Goal: Task Accomplishment & Management: Complete application form

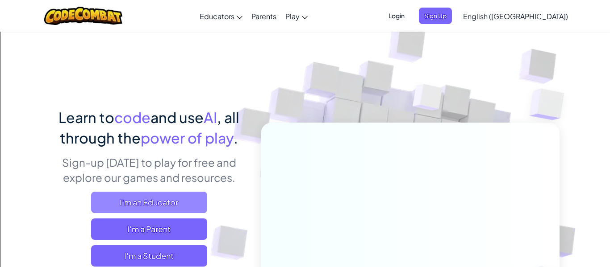
click at [196, 204] on span "I'm an Educator" at bounding box center [149, 202] width 116 height 21
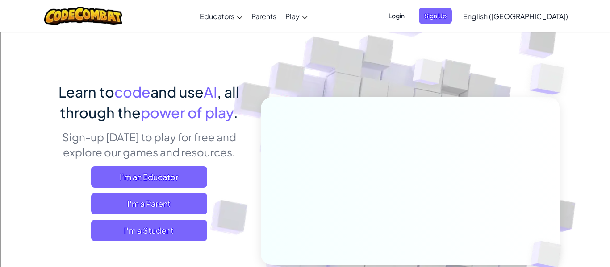
scroll to position [27, 0]
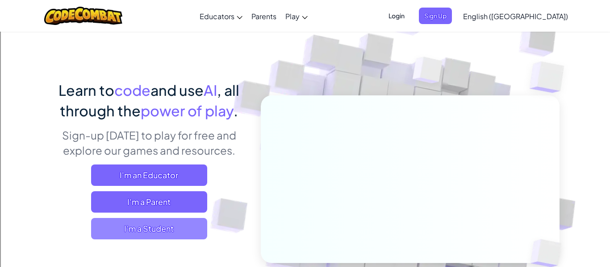
click at [153, 233] on span "I'm a Student" at bounding box center [149, 228] width 116 height 21
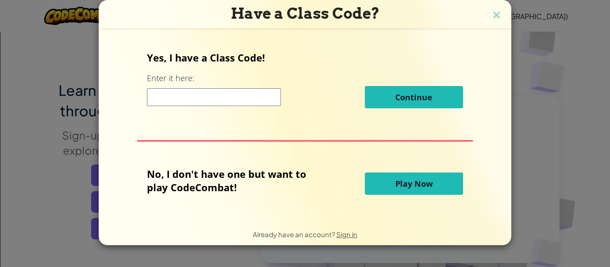
click at [222, 105] on input at bounding box center [214, 97] width 134 height 18
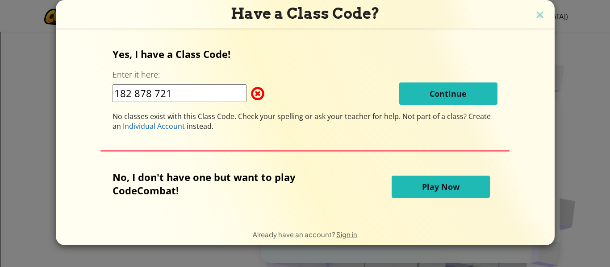
type input "182 878 721"
click at [456, 197] on button "Play Now" at bounding box center [440, 187] width 98 height 22
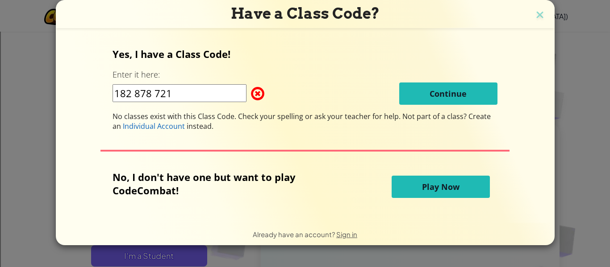
click at [450, 191] on span "Play Now" at bounding box center [440, 187] width 37 height 11
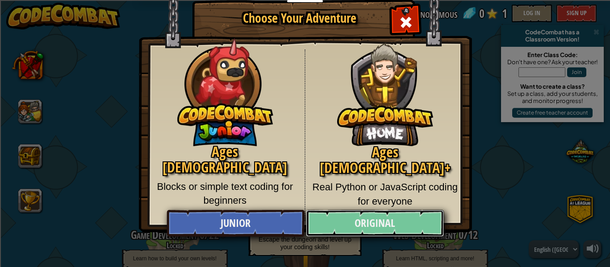
click at [380, 221] on link "Original" at bounding box center [374, 223] width 137 height 27
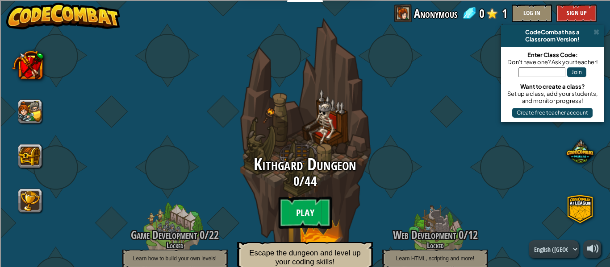
click at [311, 217] on btn "Play" at bounding box center [305, 213] width 54 height 32
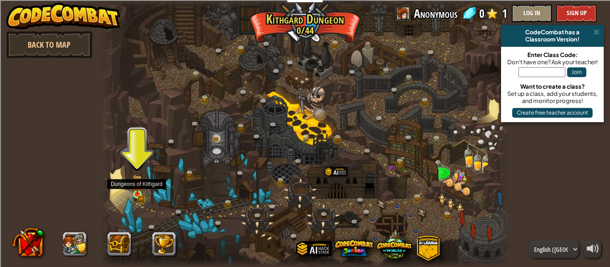
click at [138, 191] on img at bounding box center [137, 185] width 9 height 21
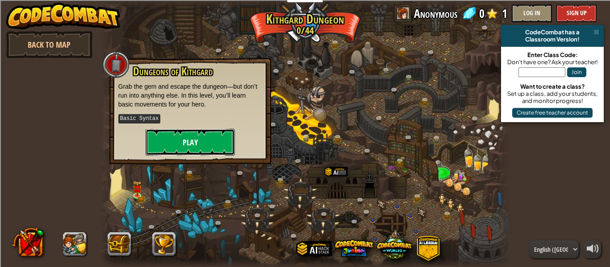
click at [182, 144] on button "Play" at bounding box center [190, 142] width 89 height 27
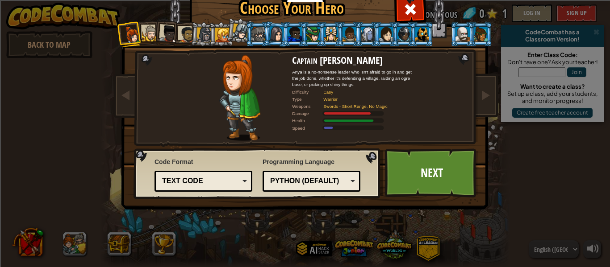
click at [190, 37] on li at bounding box center [202, 33] width 25 height 25
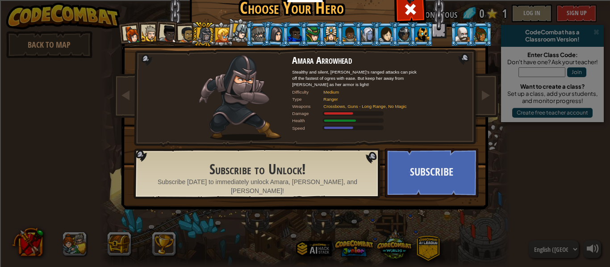
click at [148, 37] on div at bounding box center [150, 33] width 17 height 17
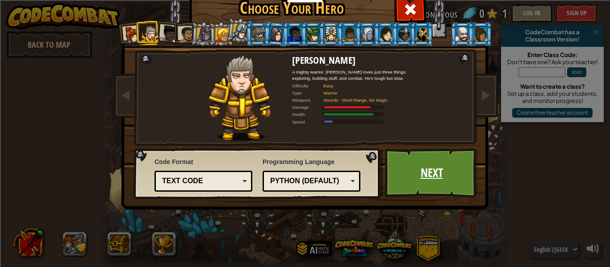
click at [427, 175] on link "Next" at bounding box center [431, 173] width 93 height 49
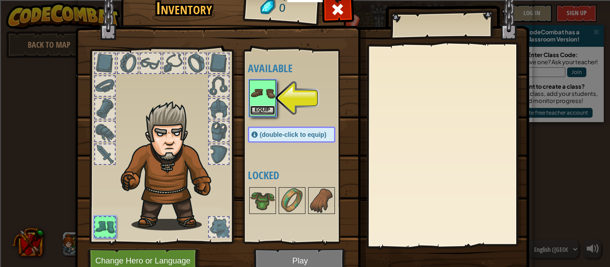
click at [262, 109] on button "Equip" at bounding box center [262, 110] width 25 height 9
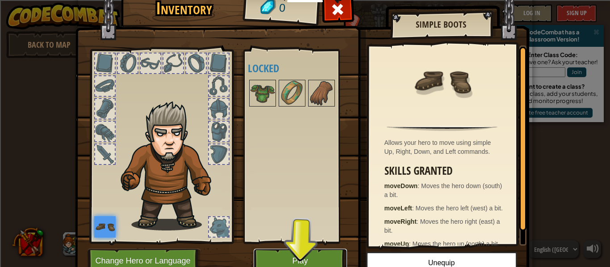
click at [295, 260] on button "Play" at bounding box center [300, 261] width 93 height 25
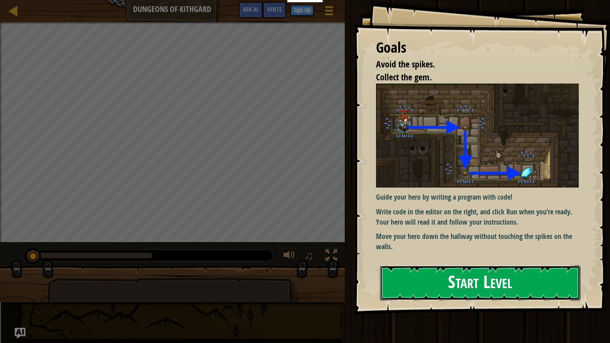
click at [458, 267] on button "Start Level" at bounding box center [480, 282] width 200 height 35
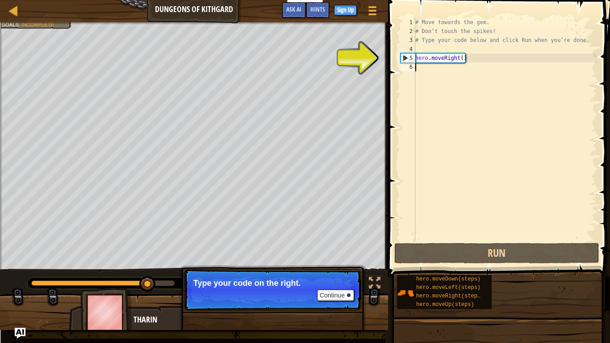
click at [454, 70] on div "# Move towards the gem. # Don’t touch the spikes! # Type your code below and cl…" at bounding box center [504, 138] width 183 height 241
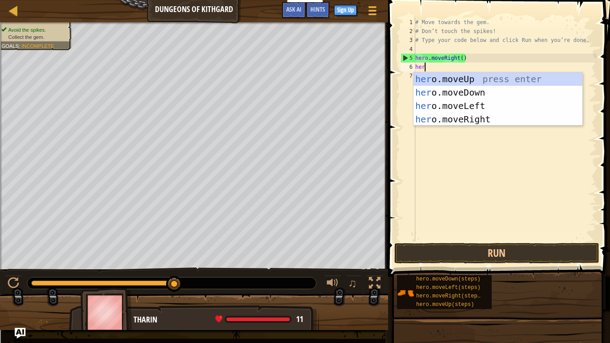
scroll to position [4, 1]
type textarea "hero."
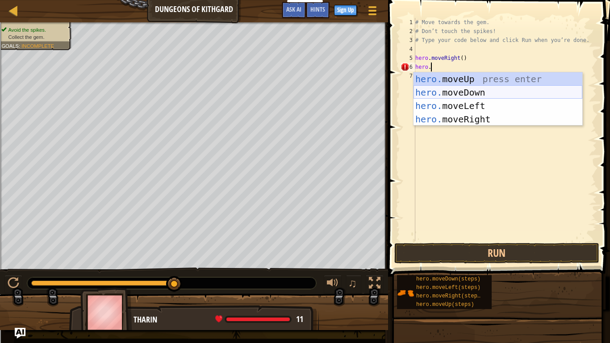
click at [510, 95] on div "hero. moveUp press enter hero. moveDown press enter hero. moveLeft press enter …" at bounding box center [497, 112] width 169 height 80
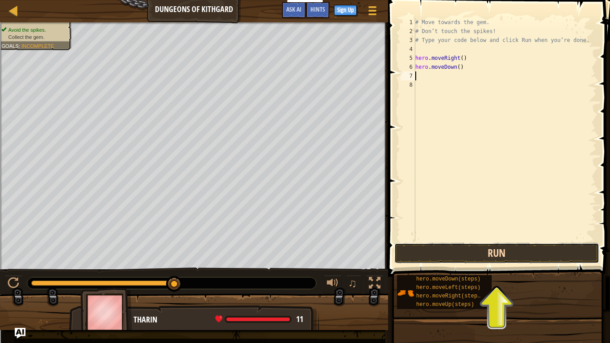
click at [460, 255] on button "Run" at bounding box center [496, 253] width 205 height 21
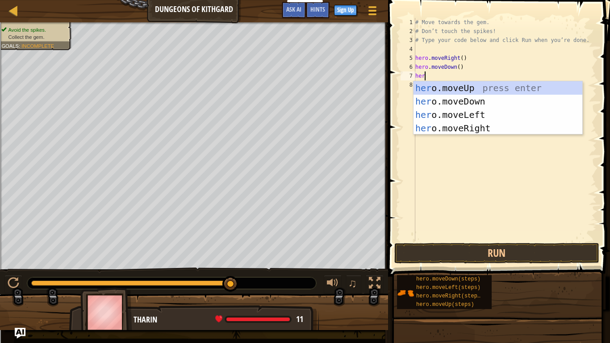
scroll to position [4, 1]
type textarea "hero."
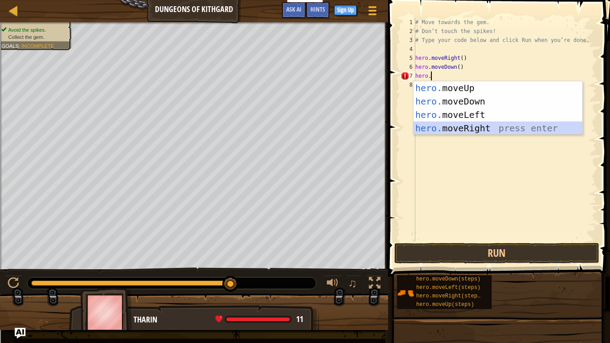
click at [484, 129] on div "hero. moveUp press enter hero. moveDown press enter hero. moveLeft press enter …" at bounding box center [497, 121] width 169 height 80
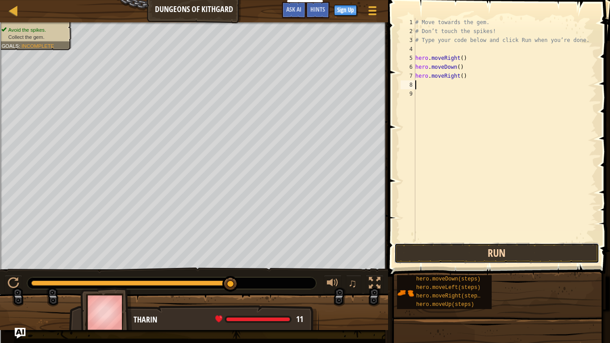
click at [462, 262] on button "Run" at bounding box center [496, 253] width 205 height 21
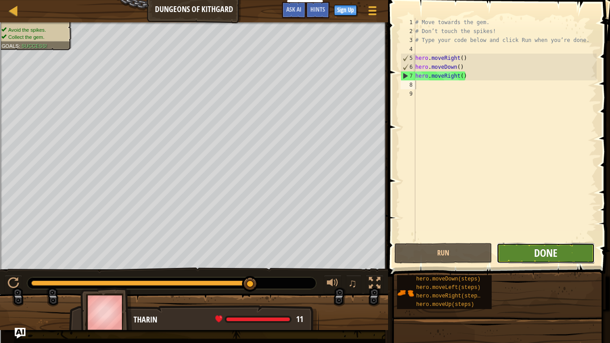
click at [545, 248] on span "Done" at bounding box center [545, 253] width 23 height 14
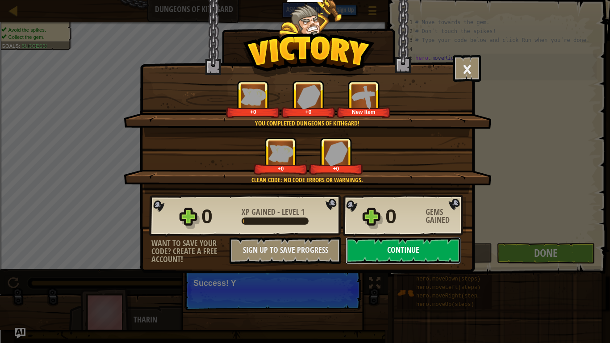
click at [408, 250] on button "Continue" at bounding box center [402, 250] width 115 height 27
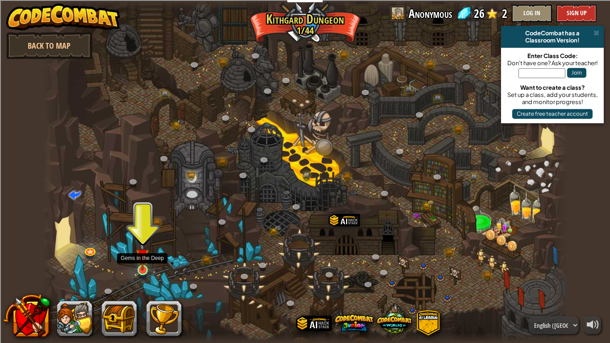
click at [144, 265] on img at bounding box center [142, 255] width 13 height 30
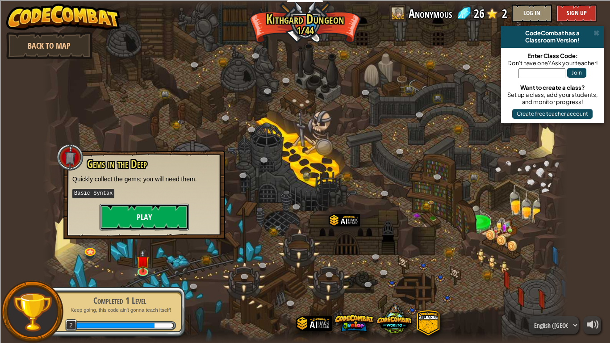
click at [159, 209] on button "Play" at bounding box center [144, 217] width 89 height 27
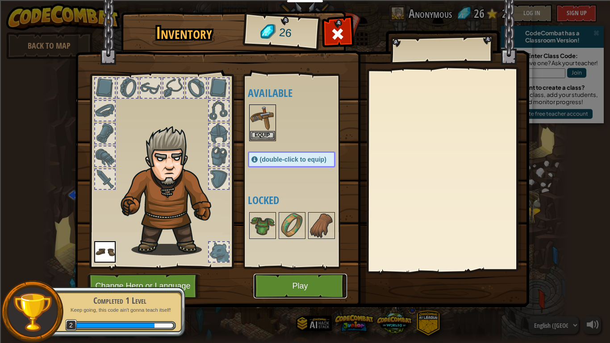
click at [292, 267] on button "Play" at bounding box center [300, 286] width 93 height 25
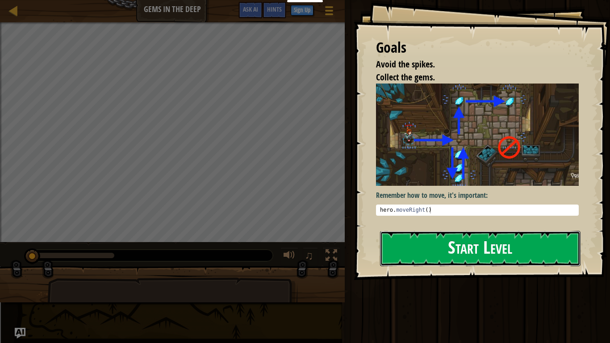
click at [441, 256] on button "Start Level" at bounding box center [480, 248] width 200 height 35
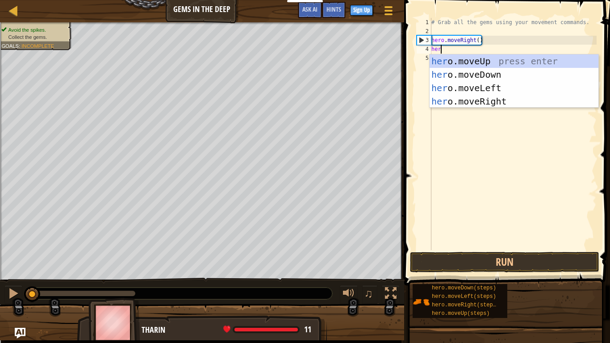
scroll to position [4, 1]
type textarea "hero."
click at [483, 114] on div "# Grab all the gems using your movement commands. hero . moveRight ( ) hero ." at bounding box center [512, 143] width 167 height 250
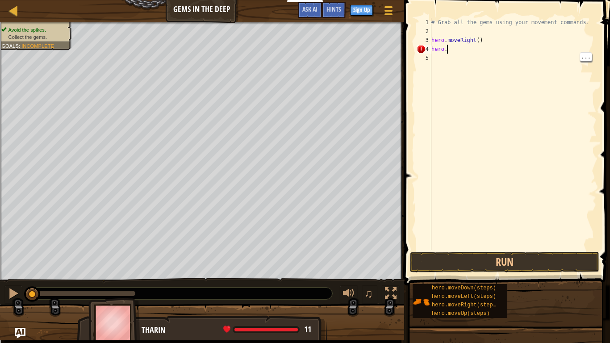
click at [470, 53] on div "# Grab all the gems using your movement commands. hero . moveRight ( ) hero ." at bounding box center [512, 143] width 167 height 250
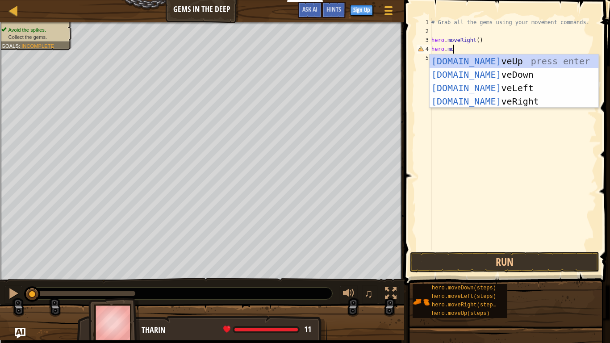
type textarea "hero.mov"
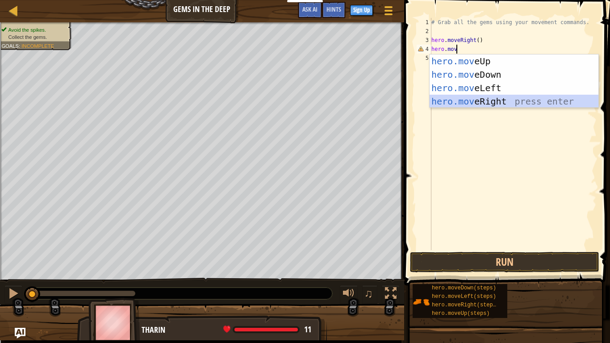
click at [474, 100] on div "hero.mov eUp press enter hero.mov eDown press enter hero.mov eLeft press enter …" at bounding box center [513, 94] width 169 height 80
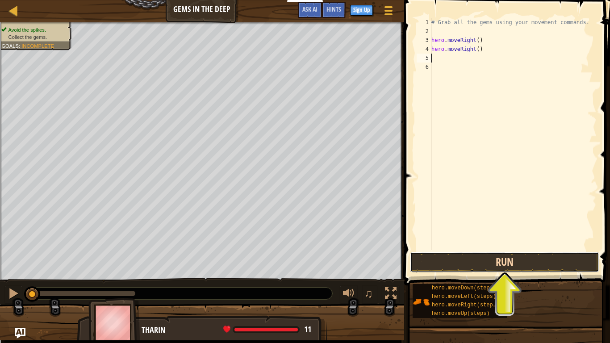
click at [441, 266] on button "Run" at bounding box center [504, 262] width 189 height 21
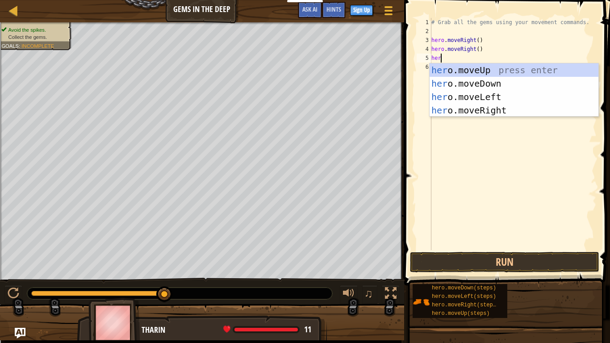
scroll to position [4, 1]
type textarea "hero."
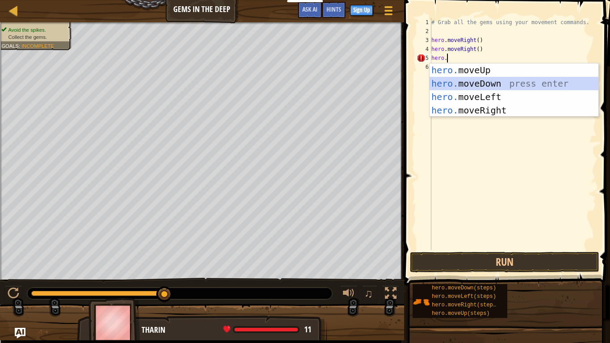
click at [468, 84] on div "hero. moveUp press enter hero. moveDown press enter hero. moveLeft press enter …" at bounding box center [513, 103] width 169 height 80
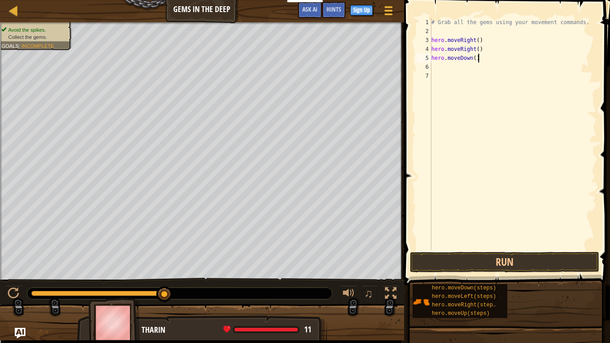
click at [489, 62] on div "# Grab all the gems using your movement commands. hero . moveRight ( ) hero . m…" at bounding box center [512, 143] width 167 height 250
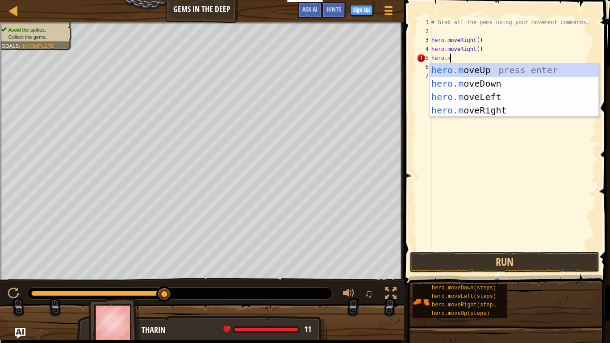
scroll to position [4, 3]
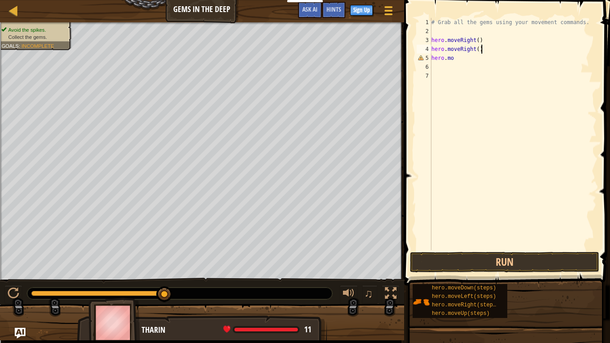
click at [499, 50] on div "# Grab all the gems using your movement commands. hero . moveRight ( ) hero . m…" at bounding box center [512, 143] width 167 height 250
type textarea "h"
click at [504, 58] on div "# Grab all the gems using your movement commands. hero . moveRight ( ) hero . mo" at bounding box center [512, 143] width 167 height 250
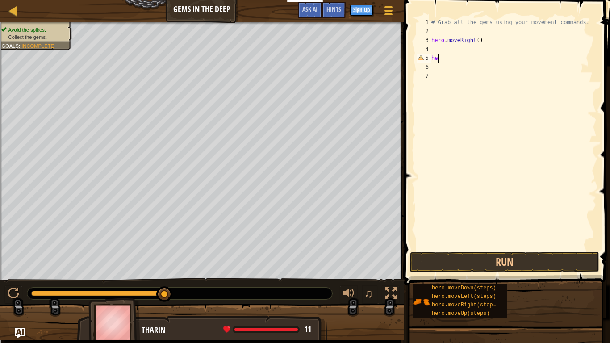
type textarea "h"
click at [491, 51] on div "# Grab all the gems using your movement commands. hero . moveRight ( )" at bounding box center [512, 143] width 167 height 250
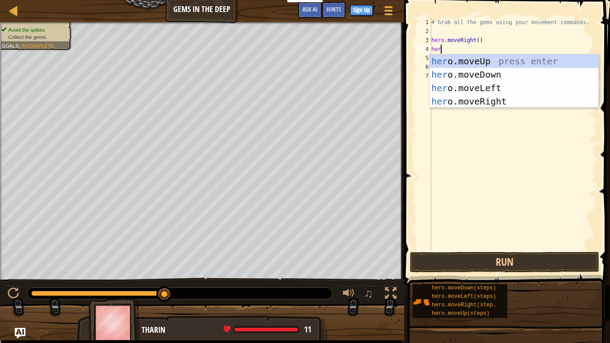
type textarea "hero"
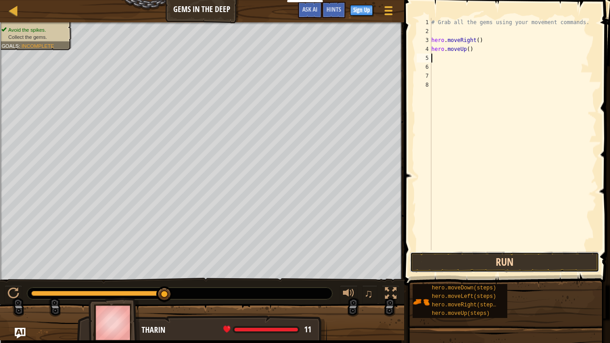
click at [465, 256] on button "Run" at bounding box center [504, 262] width 189 height 21
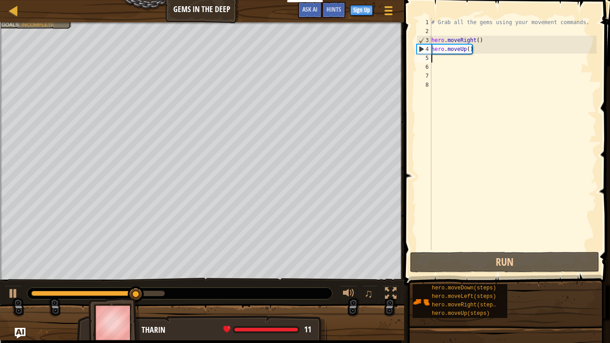
click at [445, 65] on div "# Grab all the gems using your movement commands. hero . moveRight ( ) hero . m…" at bounding box center [512, 143] width 167 height 250
click at [441, 62] on div "# Grab all the gems using your movement commands. hero . moveRight ( ) hero . m…" at bounding box center [512, 143] width 167 height 250
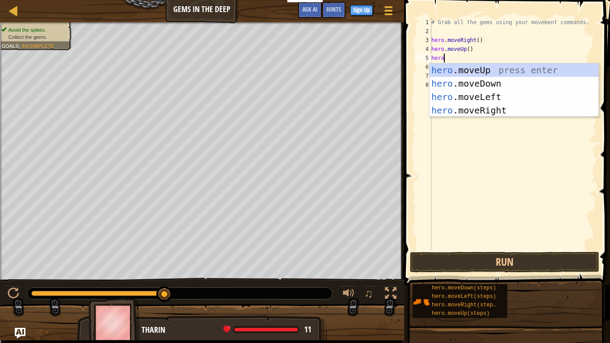
scroll to position [4, 1]
type textarea "hero."
click at [470, 81] on div "hero. moveUp press enter hero. moveDown press enter hero. moveLeft press enter …" at bounding box center [513, 103] width 169 height 80
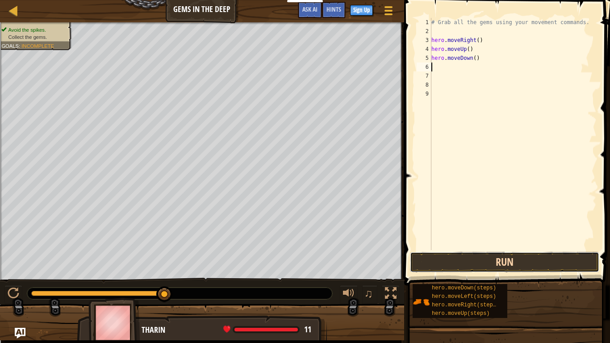
click at [446, 264] on button "Run" at bounding box center [504, 262] width 189 height 21
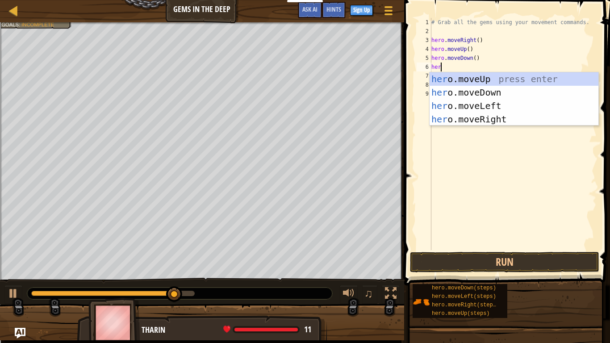
type textarea "hero"
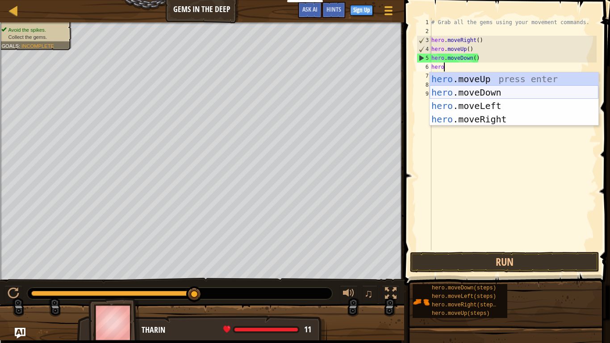
click at [494, 92] on div "hero .moveUp press enter hero .moveDown press enter hero .moveLeft press enter …" at bounding box center [513, 112] width 169 height 80
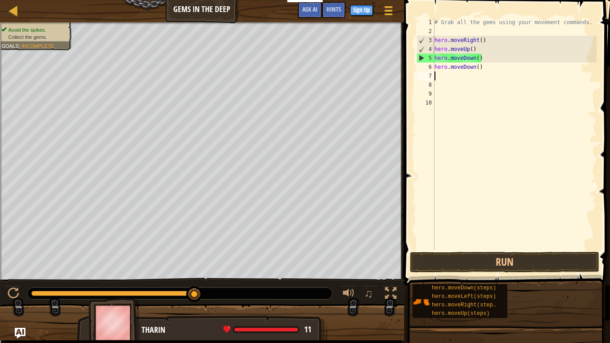
scroll to position [4, 0]
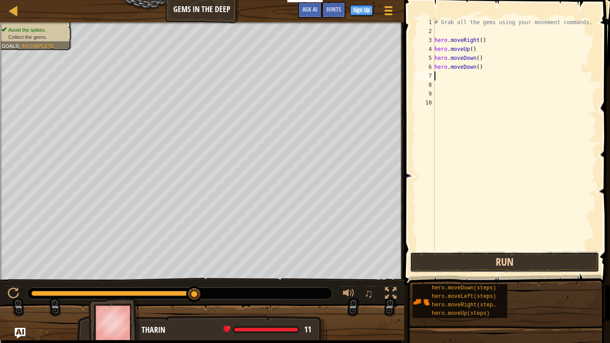
click at [503, 262] on button "Run" at bounding box center [504, 262] width 189 height 21
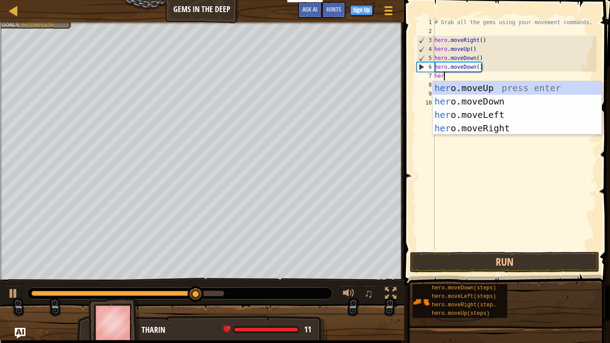
type textarea "hero"
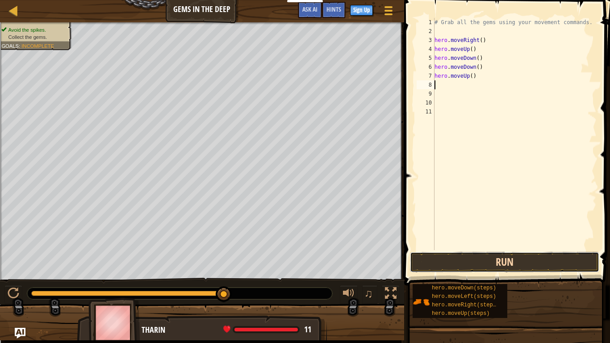
click at [518, 262] on button "Run" at bounding box center [504, 262] width 189 height 21
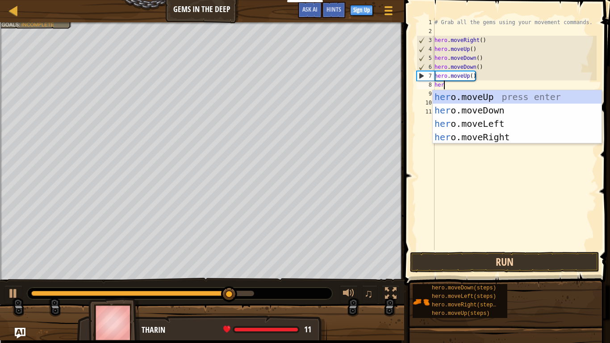
type textarea "hero"
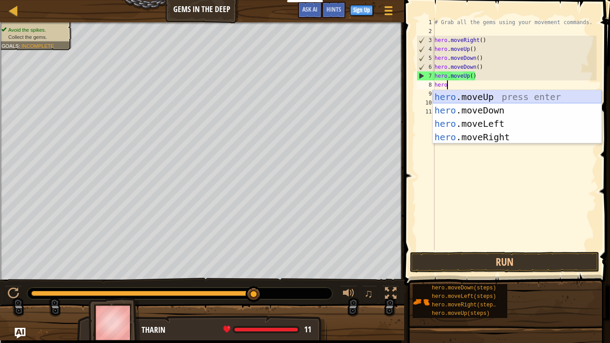
click at [474, 98] on div "hero .moveUp press enter hero .moveDown press enter hero .moveLeft press enter …" at bounding box center [517, 130] width 169 height 80
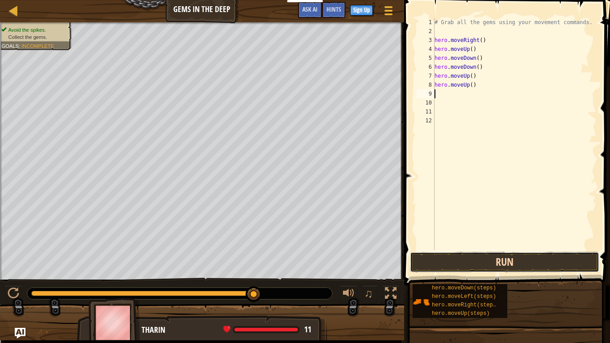
click at [487, 256] on button "Run" at bounding box center [504, 262] width 189 height 21
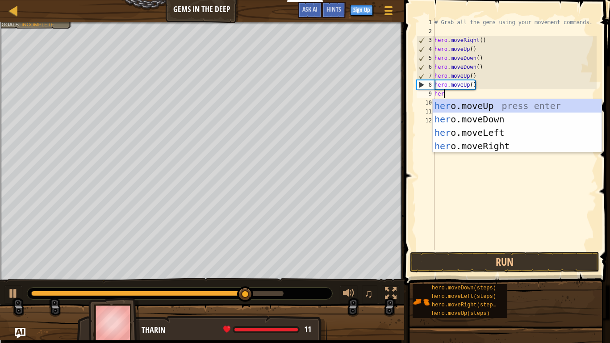
type textarea "hero"
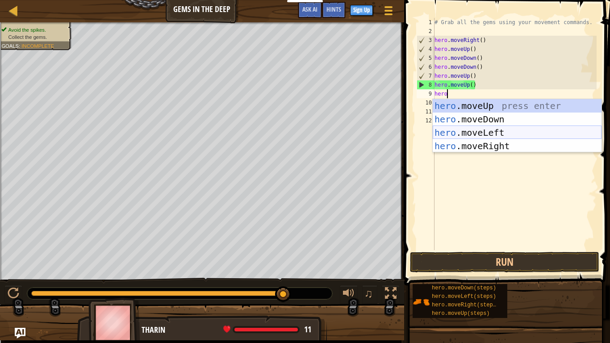
click at [528, 133] on div "hero .moveUp press enter hero .moveDown press enter hero .moveLeft press enter …" at bounding box center [517, 139] width 169 height 80
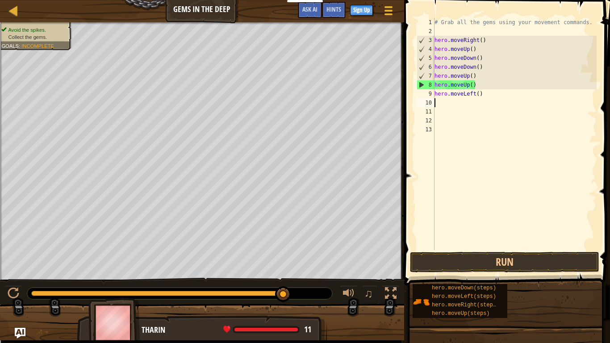
scroll to position [4, 0]
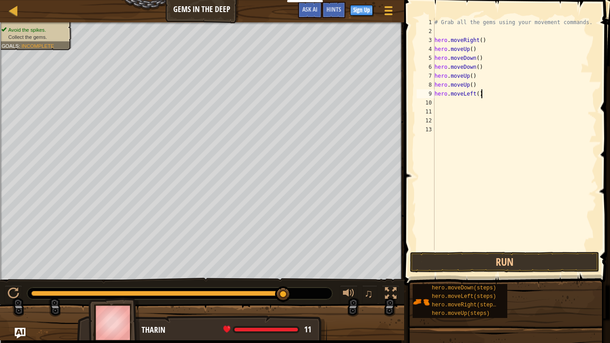
click at [515, 97] on div "# Grab all the gems using your movement commands. hero . moveRight ( ) hero . m…" at bounding box center [515, 143] width 164 height 250
click at [493, 267] on button "Run" at bounding box center [504, 262] width 189 height 21
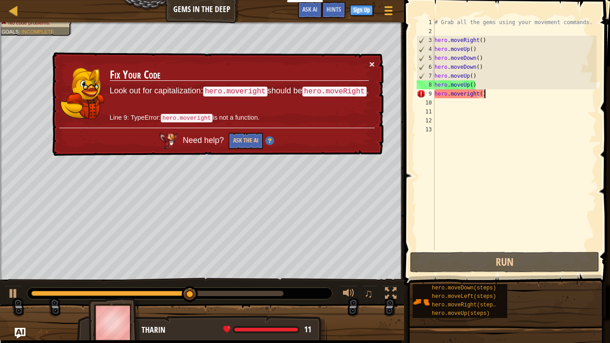
click at [373, 64] on button "×" at bounding box center [371, 63] width 5 height 9
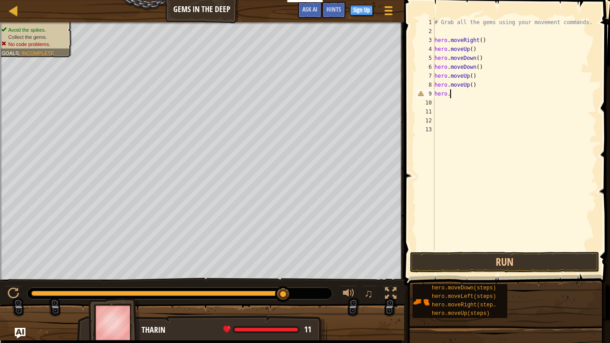
scroll to position [4, 0]
type textarea "h"
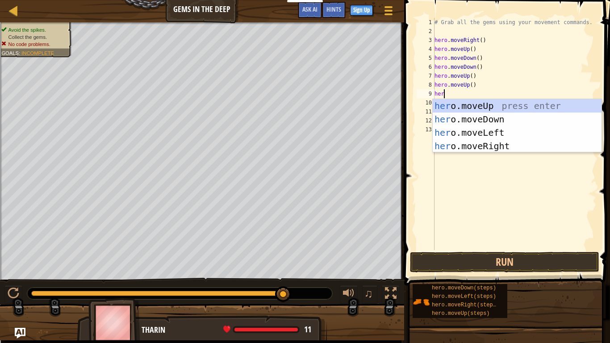
scroll to position [4, 1]
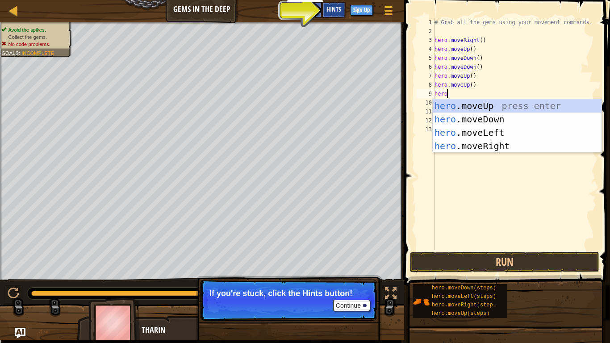
click at [333, 10] on span "Hints" at bounding box center [333, 9] width 15 height 8
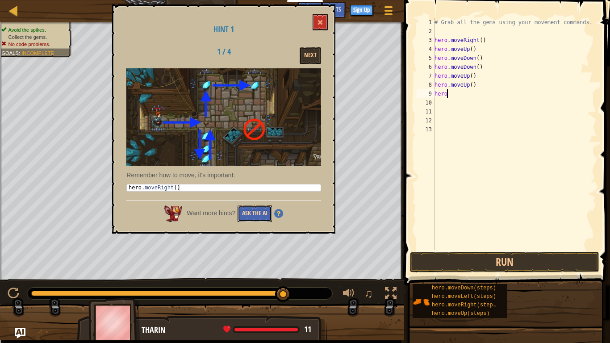
click at [262, 216] on button "Ask the AI" at bounding box center [254, 213] width 34 height 17
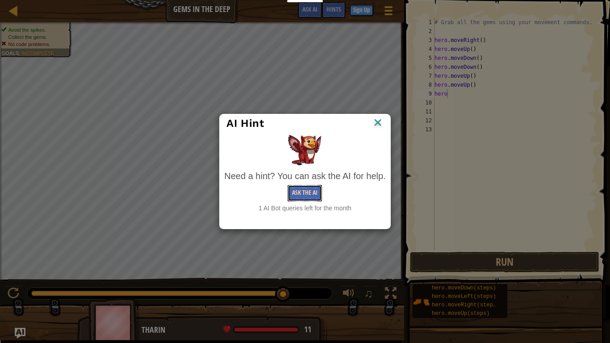
click at [315, 195] on button "Ask the AI" at bounding box center [304, 193] width 34 height 17
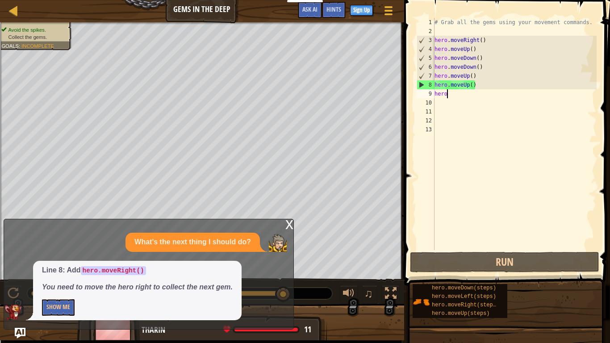
type textarea "hero."
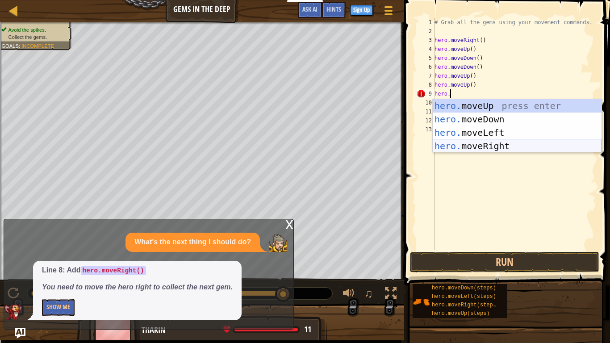
click at [494, 146] on div "hero. moveUp press enter hero. moveDown press enter hero. moveLeft press enter …" at bounding box center [517, 139] width 169 height 80
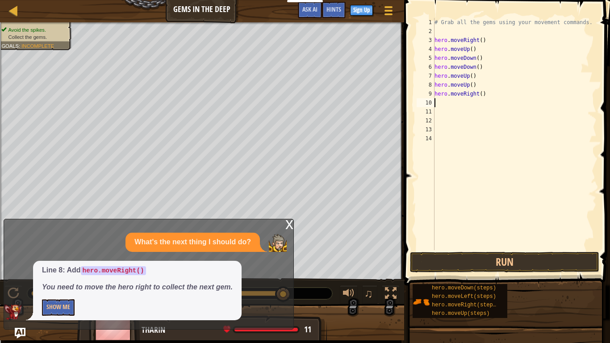
scroll to position [4, 0]
click at [504, 264] on button "Run" at bounding box center [504, 262] width 189 height 21
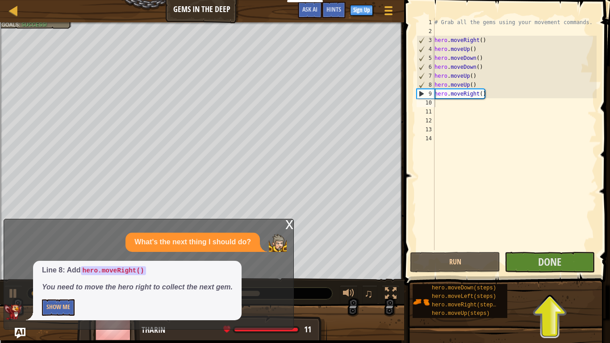
click at [288, 224] on div "x" at bounding box center [289, 223] width 8 height 9
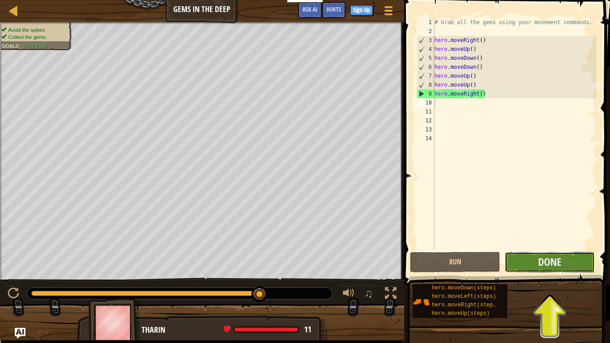
click at [524, 263] on button "Done" at bounding box center [549, 262] width 90 height 21
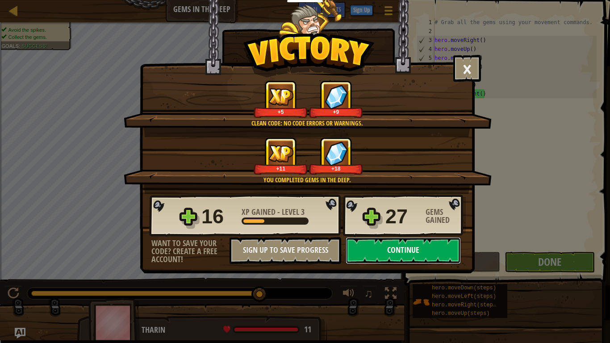
click at [393, 254] on button "Continue" at bounding box center [402, 250] width 115 height 27
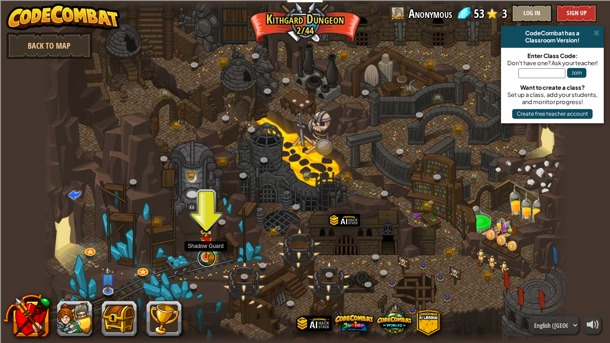
click at [202, 258] on link at bounding box center [207, 258] width 18 height 18
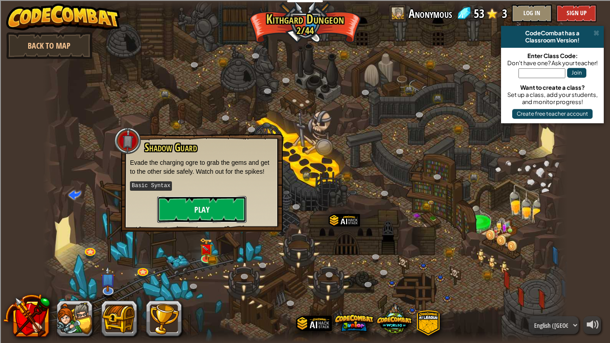
click at [213, 214] on button "Play" at bounding box center [201, 209] width 89 height 27
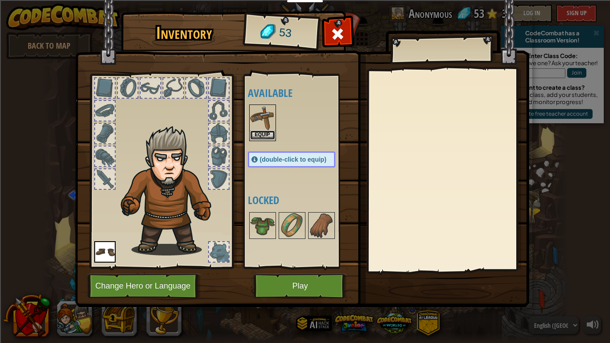
click at [262, 135] on button "Equip" at bounding box center [262, 134] width 25 height 9
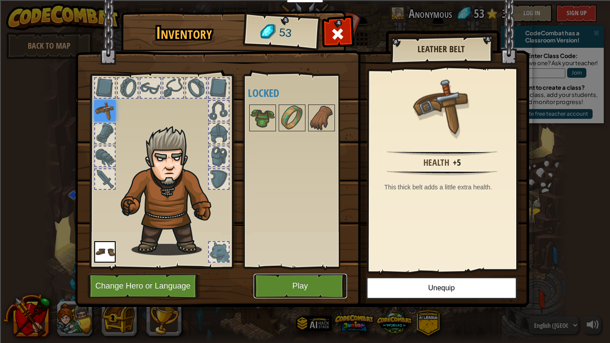
click at [285, 267] on button "Play" at bounding box center [300, 286] width 93 height 25
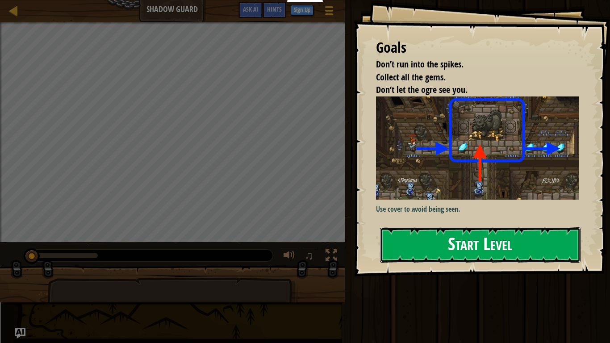
click at [407, 240] on button "Start Level" at bounding box center [480, 244] width 200 height 35
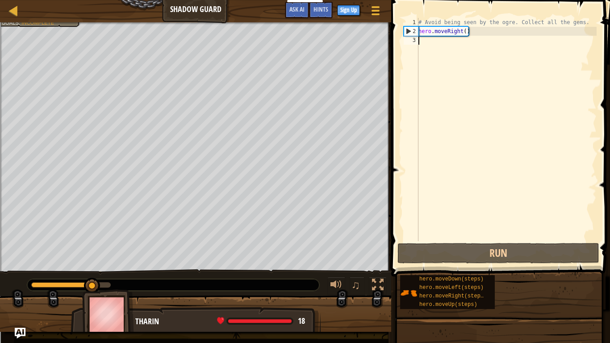
scroll to position [4, 0]
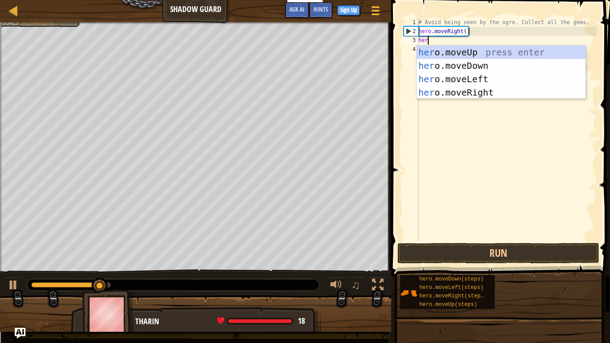
type textarea "hero"
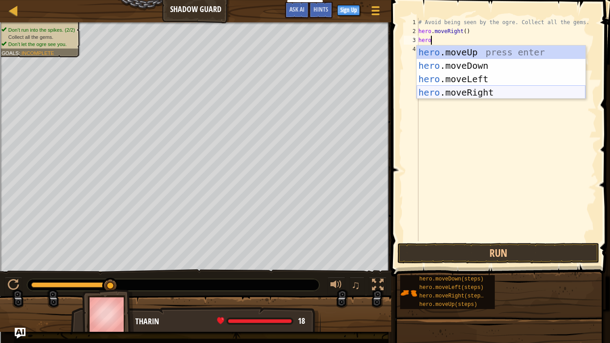
click at [503, 92] on div "hero .moveUp press enter hero .moveDown press enter hero .moveLeft press enter …" at bounding box center [500, 86] width 169 height 80
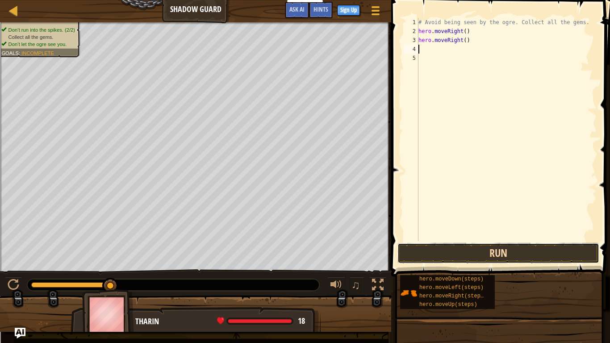
click at [484, 254] on button "Run" at bounding box center [498, 253] width 202 height 21
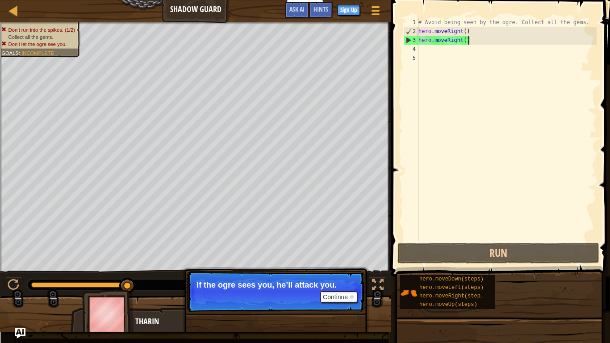
click at [485, 37] on div "# Avoid being seen by the ogre. Collect all the gems. hero . moveRight ( ) hero…" at bounding box center [506, 138] width 180 height 241
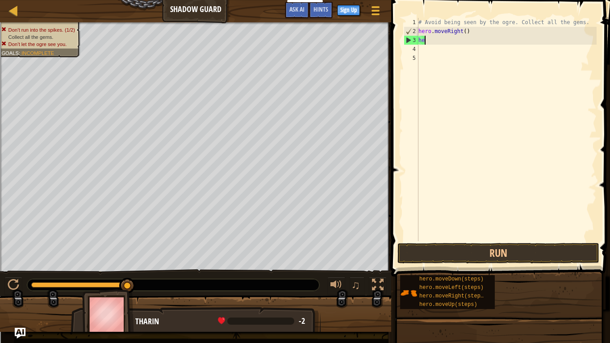
type textarea "h"
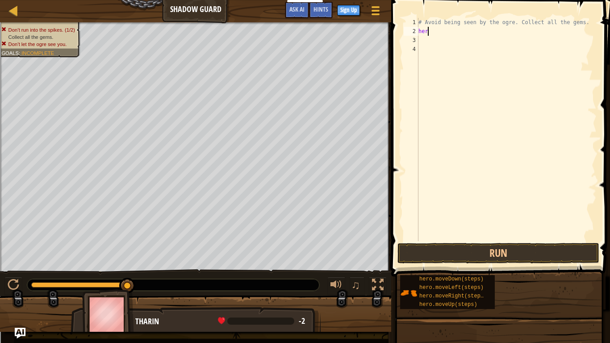
type textarea "h"
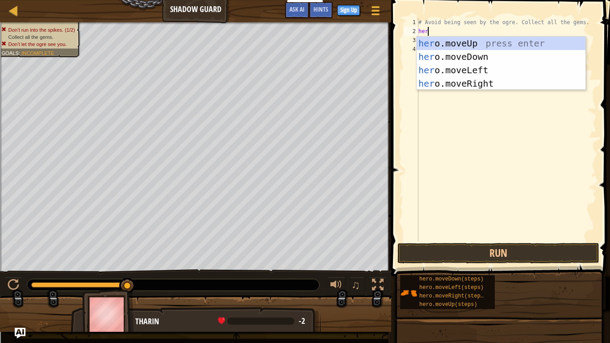
type textarea "hero"
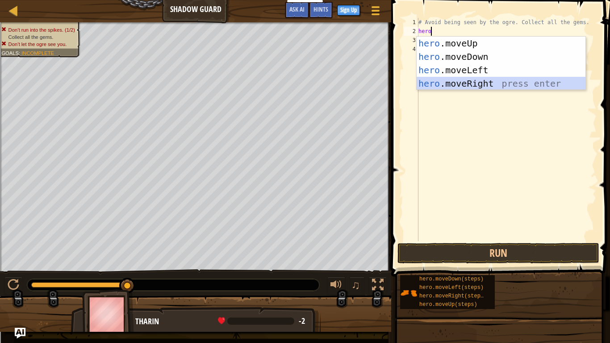
click at [484, 81] on div "hero .moveUp press enter hero .moveDown press enter hero .moveLeft press enter …" at bounding box center [500, 77] width 169 height 80
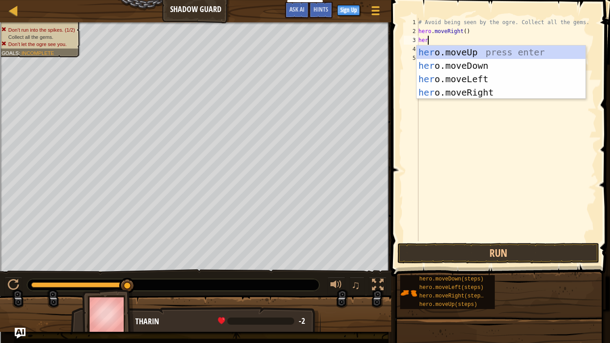
type textarea "hero"
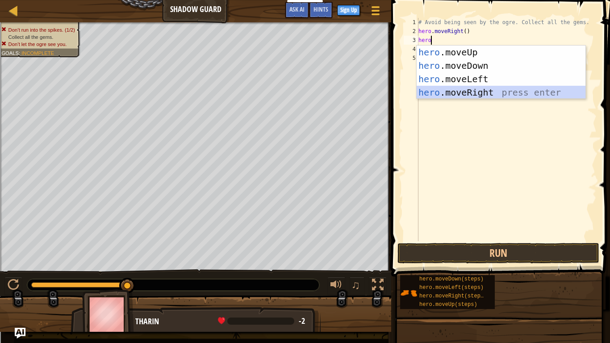
click at [469, 94] on div "hero .moveUp press enter hero .moveDown press enter hero .moveLeft press enter …" at bounding box center [500, 86] width 169 height 80
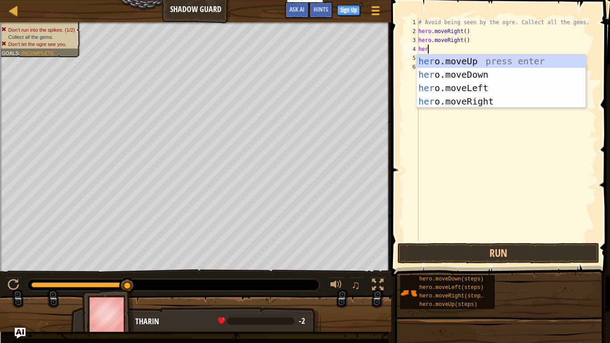
type textarea "hero"
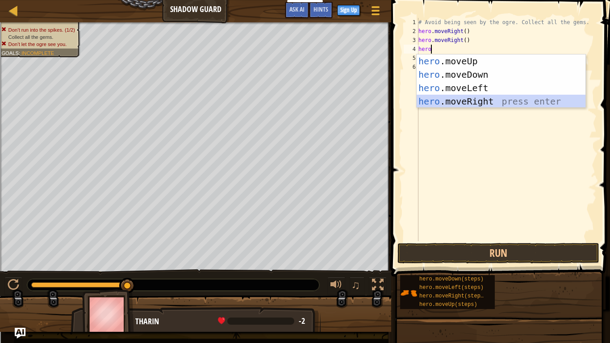
click at [442, 100] on div "hero .moveUp press enter hero .moveDown press enter hero .moveLeft press enter …" at bounding box center [500, 94] width 169 height 80
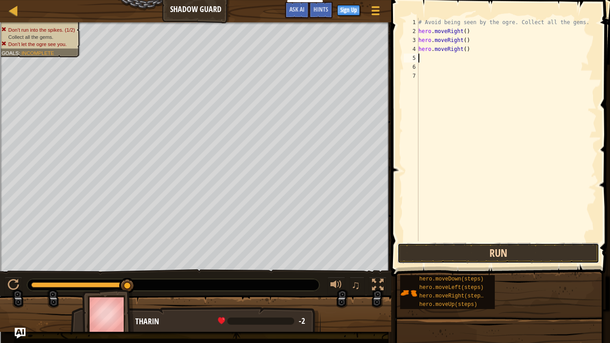
click at [505, 258] on button "Run" at bounding box center [498, 253] width 202 height 21
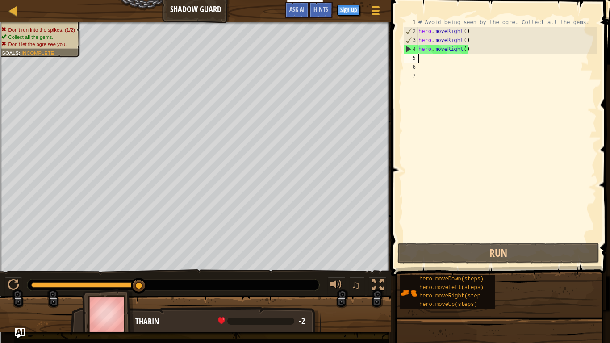
click at [495, 49] on div "# Avoid being seen by the ogre. Collect all the gems. hero . moveRight ( ) hero…" at bounding box center [506, 138] width 180 height 241
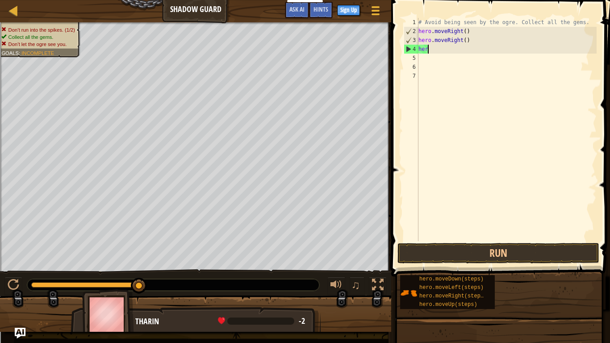
type textarea "h"
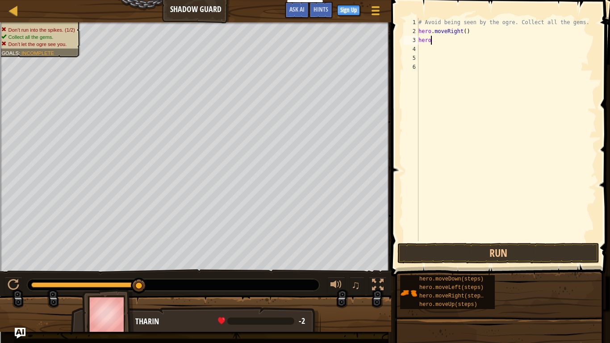
type textarea "hero."
click at [433, 248] on button "Run" at bounding box center [498, 253] width 202 height 21
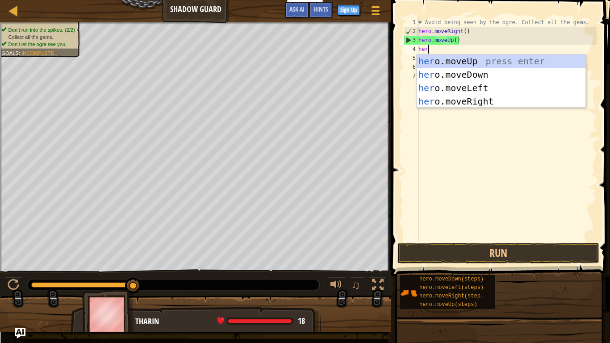
type textarea "hero"
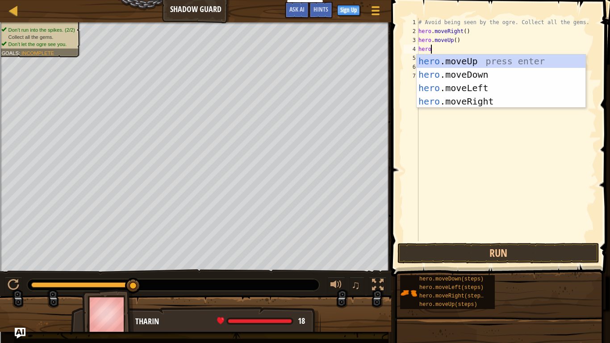
scroll to position [4, 1]
click at [479, 101] on div "hero .moveUp press enter hero .moveDown press enter hero .moveLeft press enter …" at bounding box center [500, 94] width 169 height 80
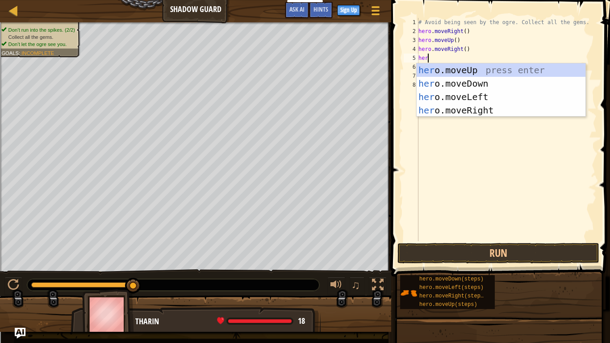
type textarea "hero"
click at [475, 84] on div "hero .moveUp press enter hero .moveDown press enter hero .moveLeft press enter …" at bounding box center [500, 103] width 169 height 80
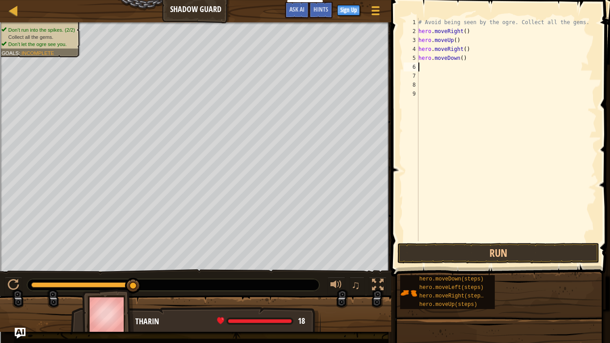
scroll to position [4, 0]
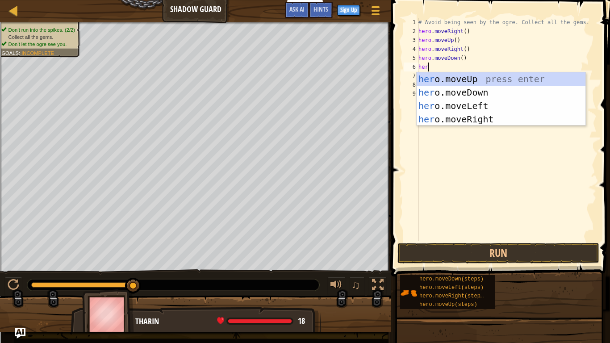
type textarea "hero"
click at [456, 125] on div "# Avoid being seen by the ogre. Collect all the gems. hero . moveRight ( ) hero…" at bounding box center [506, 138] width 180 height 241
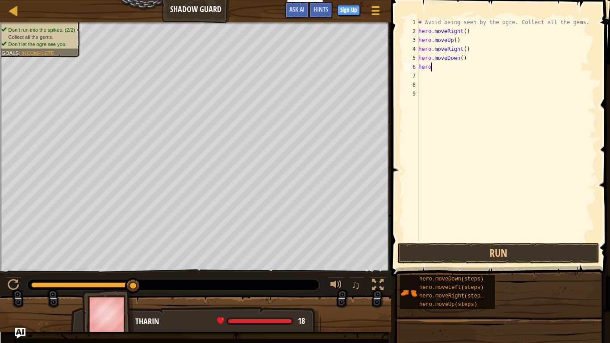
click at [453, 68] on div "# Avoid being seen by the ogre. Collect all the gems. hero . moveRight ( ) hero…" at bounding box center [506, 138] width 180 height 241
type textarea "hero."
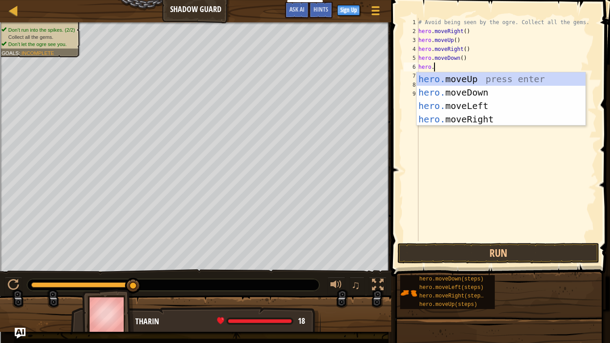
scroll to position [4, 2]
click at [471, 120] on div "hero. moveUp press enter hero. moveDown press enter hero. moveLeft press enter …" at bounding box center [500, 112] width 169 height 80
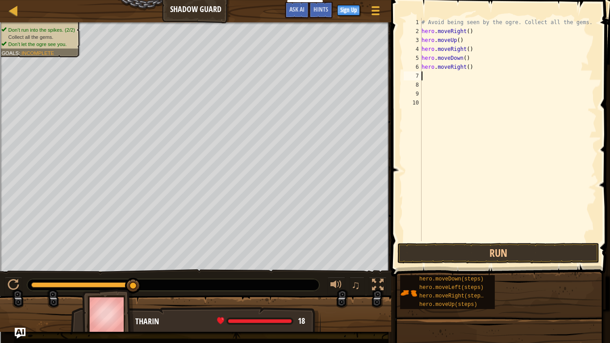
scroll to position [4, 0]
click at [455, 255] on button "Run" at bounding box center [498, 253] width 202 height 21
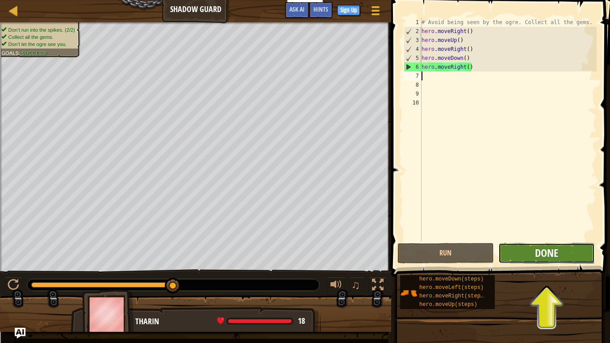
click at [549, 255] on span "Done" at bounding box center [546, 253] width 23 height 14
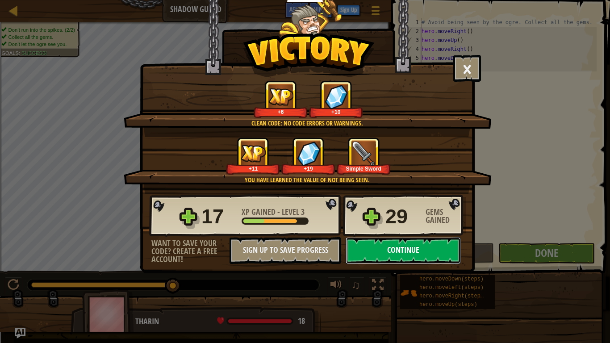
click at [414, 254] on button "Continue" at bounding box center [402, 250] width 115 height 27
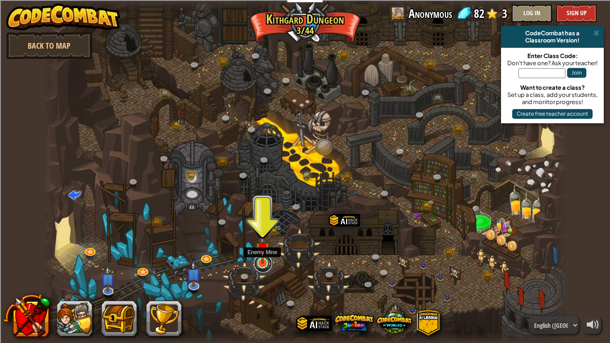
click at [264, 266] on link at bounding box center [263, 263] width 18 height 18
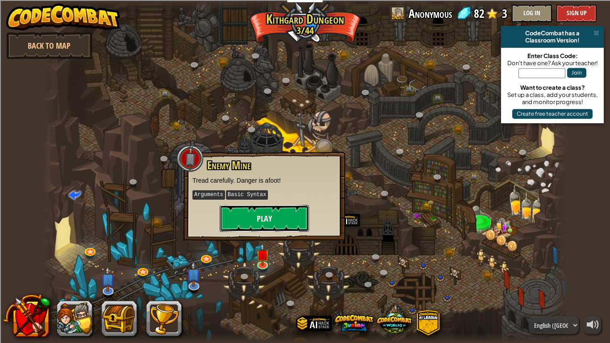
click at [253, 216] on button "Play" at bounding box center [264, 218] width 89 height 27
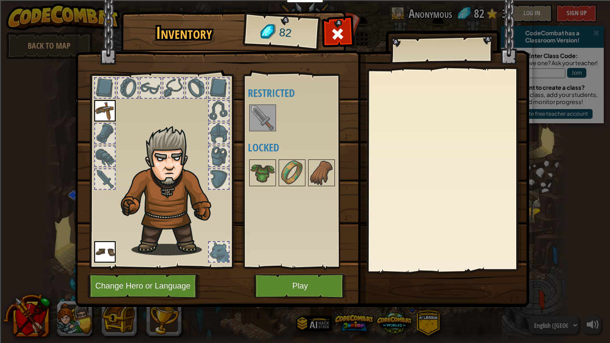
click at [265, 123] on img at bounding box center [262, 117] width 25 height 25
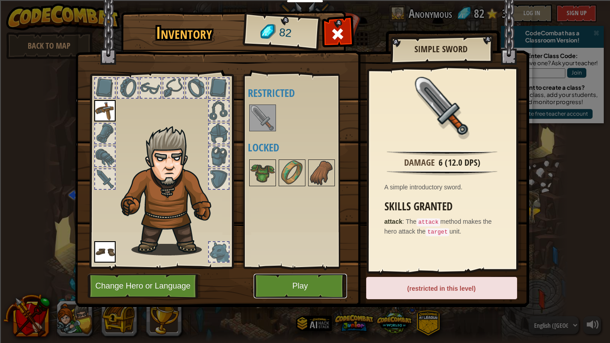
click at [322, 267] on button "Play" at bounding box center [300, 286] width 93 height 25
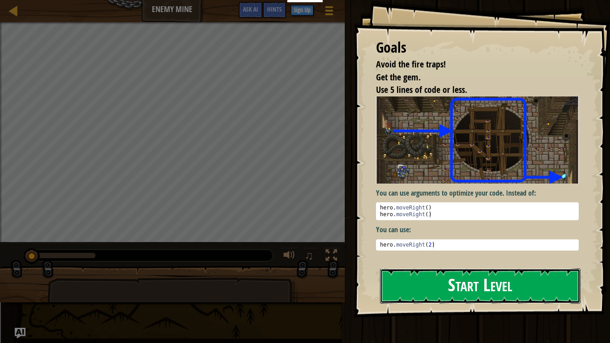
click at [478, 267] on button "Start Level" at bounding box center [480, 285] width 200 height 35
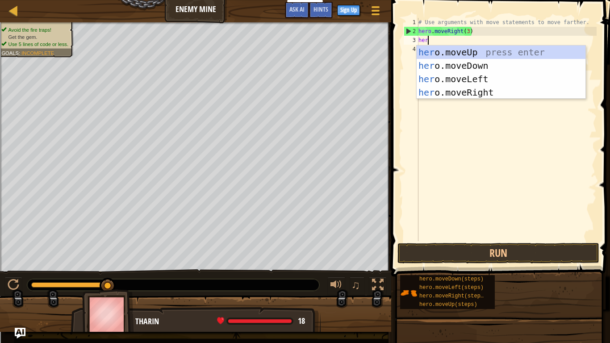
scroll to position [4, 1]
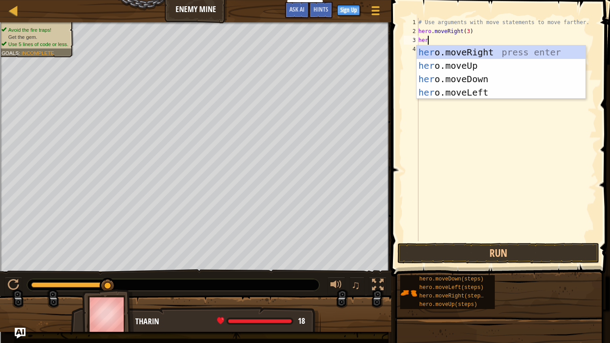
type textarea "hero"
click at [485, 68] on div "hero .moveUp press enter hero .moveDown press enter hero .moveLeft press enter …" at bounding box center [500, 86] width 169 height 80
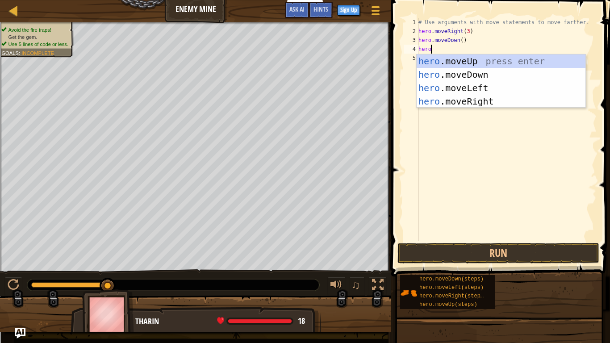
click at [475, 40] on div "# Use arguments with move statements to move farther. hero . moveRight ( 3 ) he…" at bounding box center [506, 138] width 180 height 241
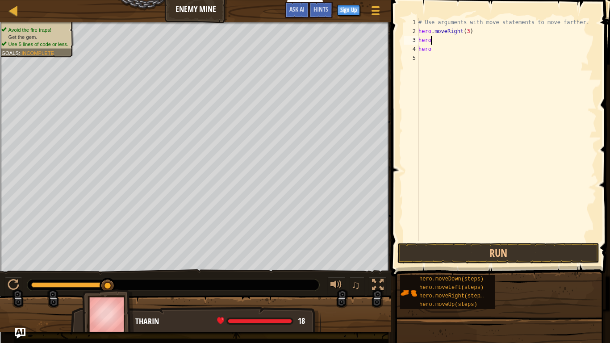
type textarea "hero."
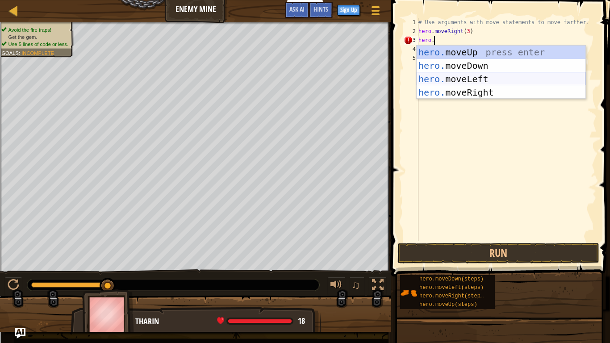
click at [480, 77] on div "hero. moveUp press enter hero. moveDown press enter hero. moveLeft press enter …" at bounding box center [500, 86] width 169 height 80
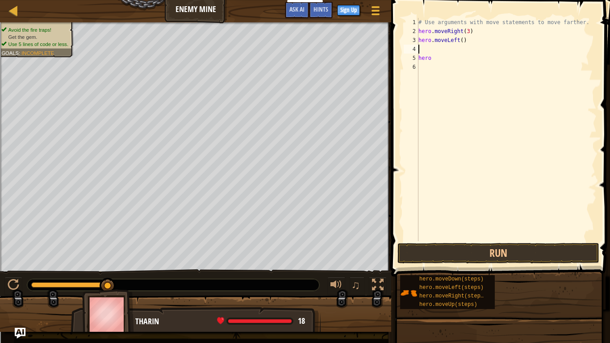
click at [471, 41] on div "# Use arguments with move statements to move farther. hero . moveRight ( 3 ) he…" at bounding box center [506, 138] width 180 height 241
type textarea "hero"
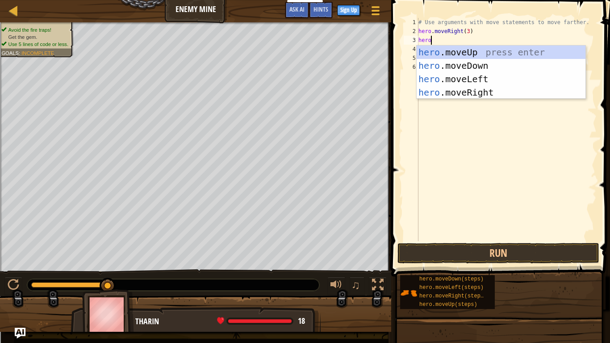
scroll to position [4, 1]
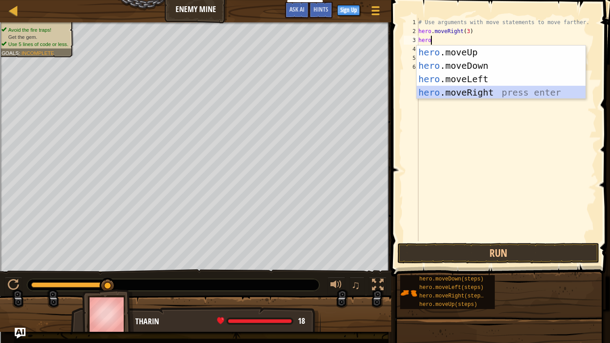
click at [485, 94] on div "hero .moveUp press enter hero .moveDown press enter hero .moveLeft press enter …" at bounding box center [500, 86] width 169 height 80
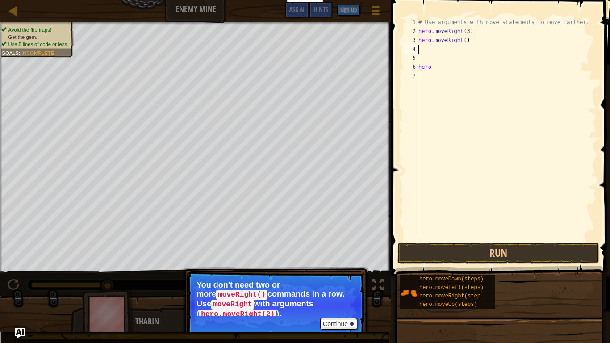
click at [474, 73] on div "# Use arguments with move statements to move farther. hero . moveRight ( 3 ) he…" at bounding box center [506, 138] width 180 height 241
click at [473, 69] on div "# Use arguments with move statements to move farther. hero . moveRight ( 3 ) he…" at bounding box center [506, 138] width 180 height 241
type textarea "h"
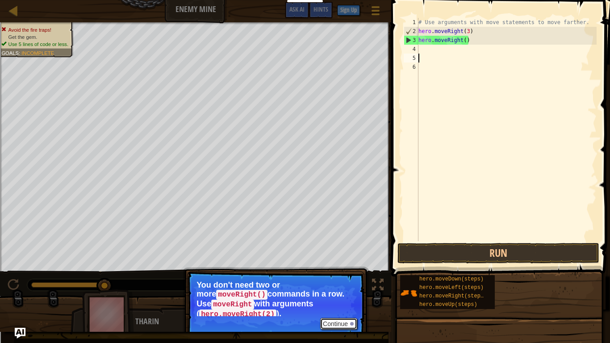
click at [350, 267] on div at bounding box center [352, 324] width 4 height 4
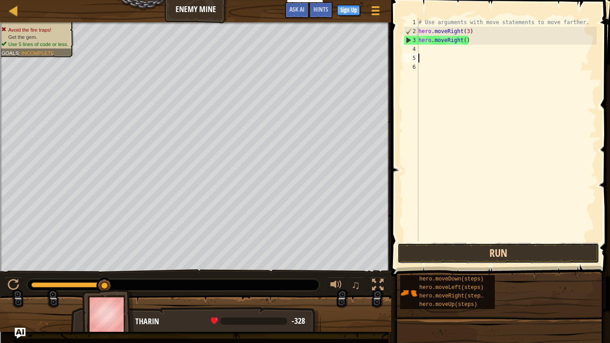
click at [441, 246] on button "Run" at bounding box center [498, 253] width 202 height 21
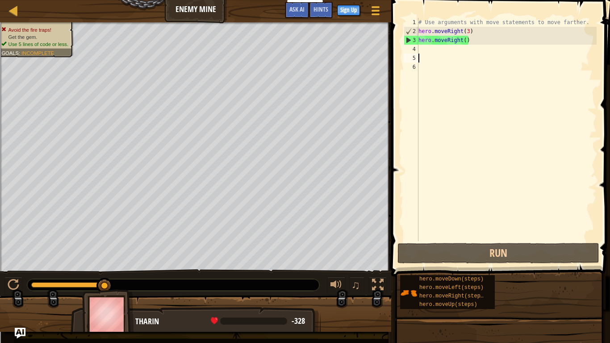
click at [480, 46] on div "# Use arguments with move statements to move farther. hero . moveRight ( 3 ) he…" at bounding box center [506, 138] width 180 height 241
click at [479, 37] on div "# Use arguments with move statements to move farther. hero . moveRight ( 3 ) he…" at bounding box center [506, 138] width 180 height 241
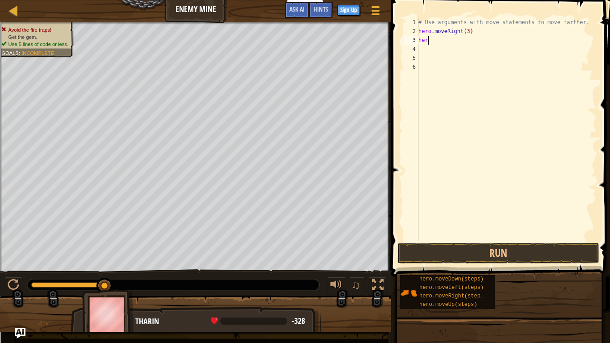
type textarea "hero"
click at [426, 249] on button "Run" at bounding box center [498, 253] width 202 height 21
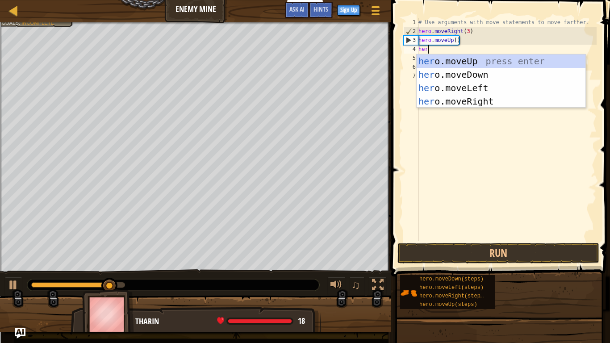
type textarea "hero"
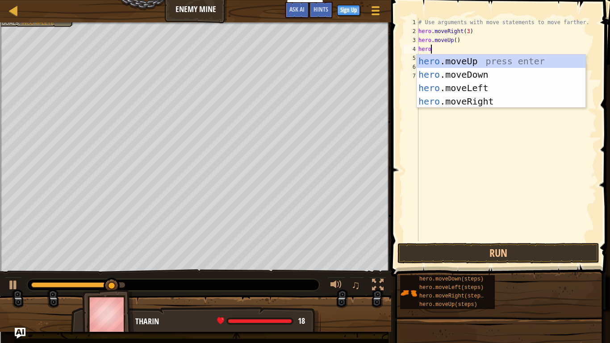
scroll to position [4, 1]
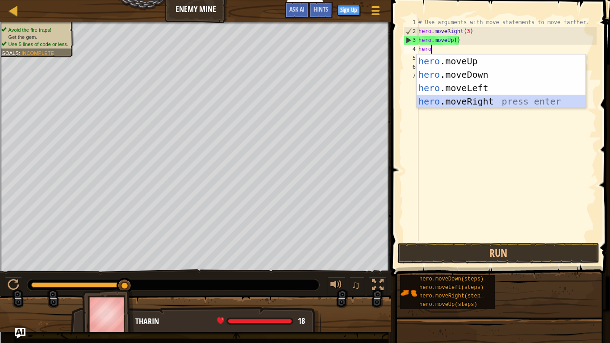
click at [473, 106] on div "hero .moveUp press enter hero .moveDown press enter hero .moveLeft press enter …" at bounding box center [500, 94] width 169 height 80
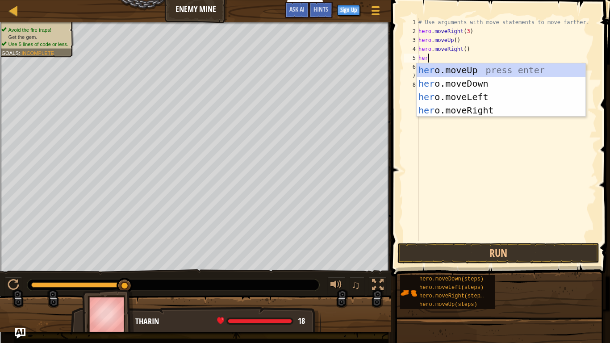
type textarea "hero"
click at [470, 80] on div "hero .moveUp press enter hero .moveDown press enter hero .moveLeft press enter …" at bounding box center [500, 103] width 169 height 80
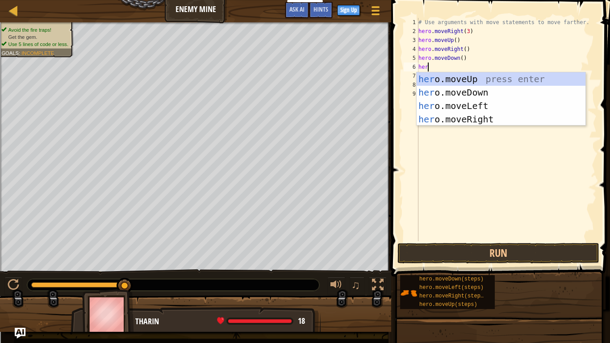
type textarea "hero"
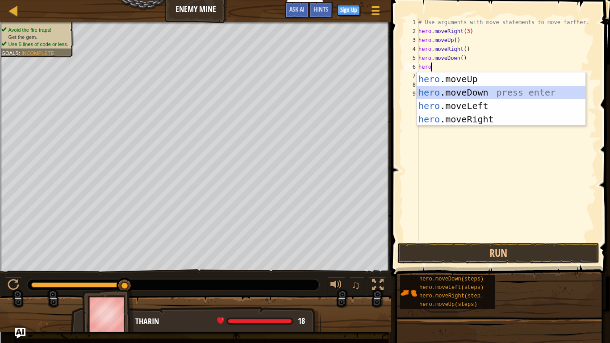
click at [469, 94] on div "hero .moveUp press enter hero .moveDown press enter hero .moveLeft press enter …" at bounding box center [500, 112] width 169 height 80
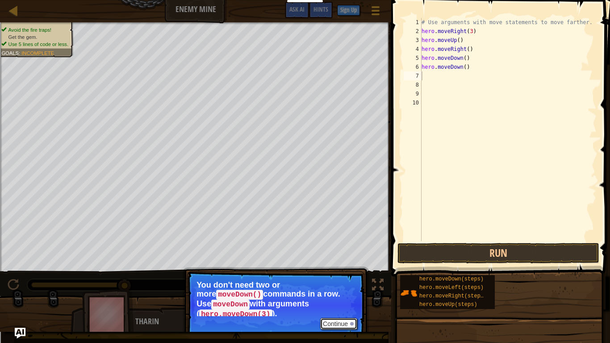
click at [346, 267] on button "Continue" at bounding box center [338, 324] width 37 height 12
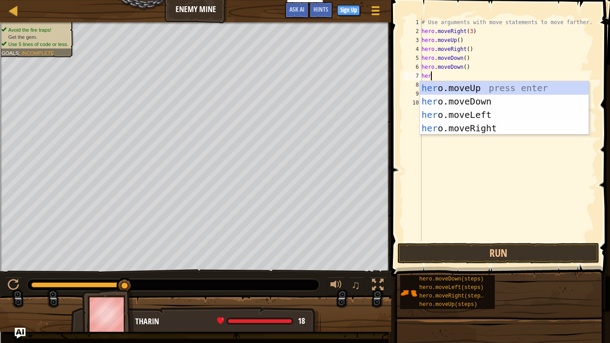
type textarea "hero"
click at [464, 100] on div "hero .moveUp press enter hero .moveDown press enter hero .moveLeft press enter …" at bounding box center [504, 121] width 169 height 80
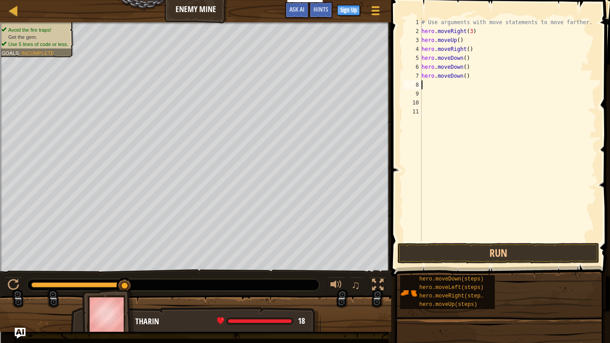
scroll to position [4, 0]
click at [542, 253] on button "Run" at bounding box center [498, 253] width 202 height 21
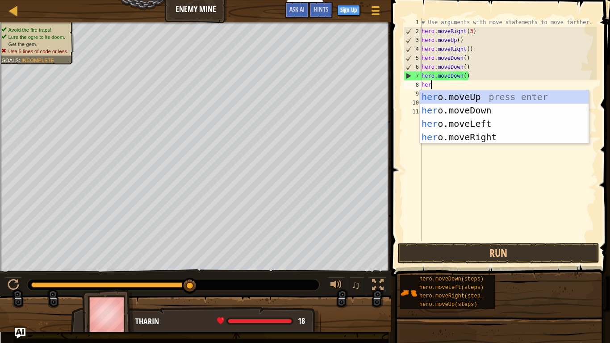
type textarea "hero"
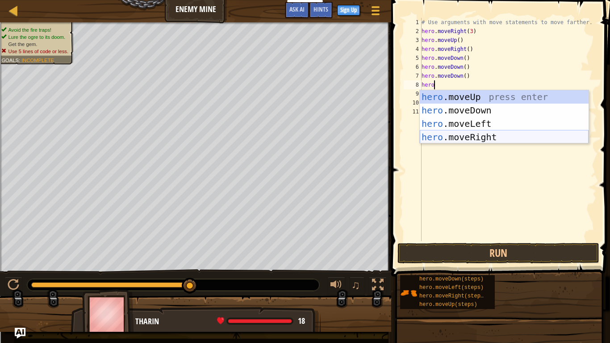
click at [509, 133] on div "hero .moveUp press enter hero .moveDown press enter hero .moveLeft press enter …" at bounding box center [504, 130] width 169 height 80
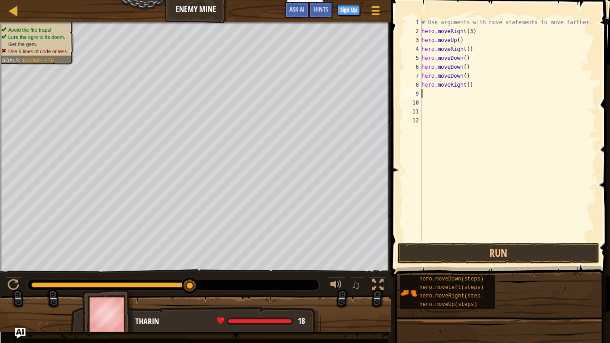
scroll to position [4, 0]
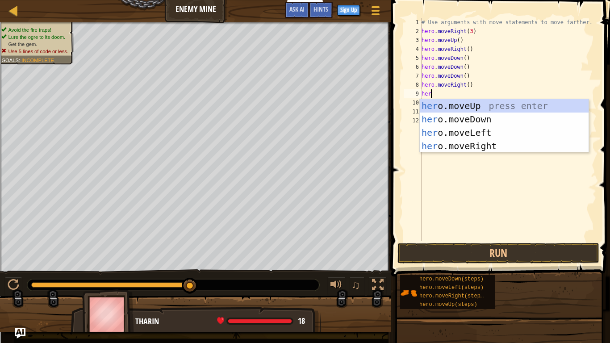
type textarea "hero"
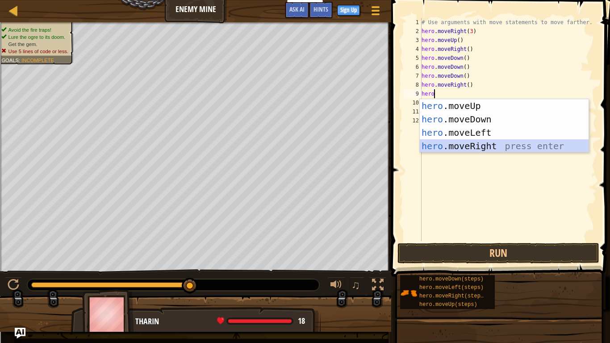
click at [433, 144] on div "hero .moveUp press enter hero .moveDown press enter hero .moveLeft press enter …" at bounding box center [504, 139] width 169 height 80
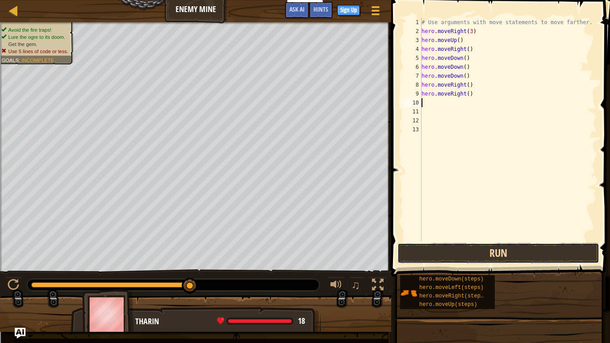
click at [412, 258] on button "Run" at bounding box center [498, 253] width 202 height 21
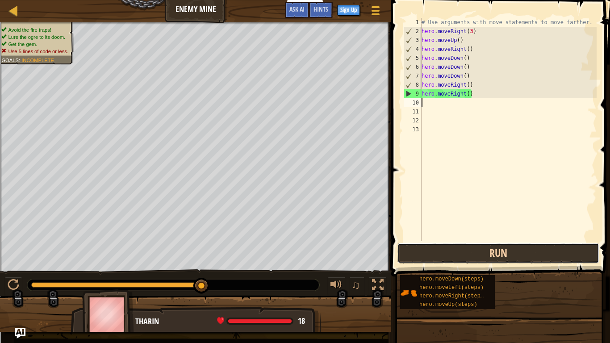
click at [412, 256] on button "Run" at bounding box center [498, 253] width 202 height 21
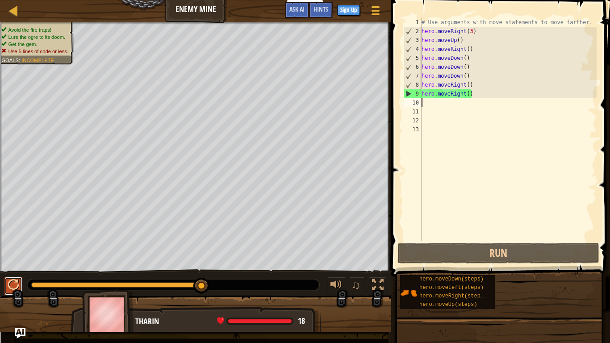
click at [11, 267] on div at bounding box center [14, 285] width 12 height 12
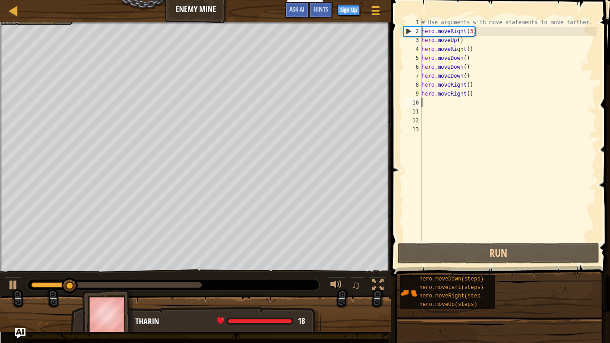
click at [492, 94] on div "# Use arguments with move statements to move farther. hero . moveRight ( 3 ) he…" at bounding box center [508, 138] width 177 height 241
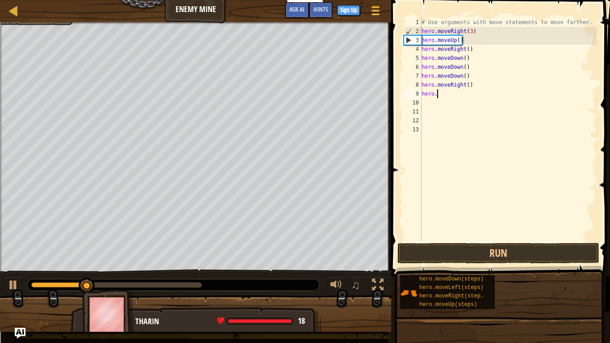
type textarea "h"
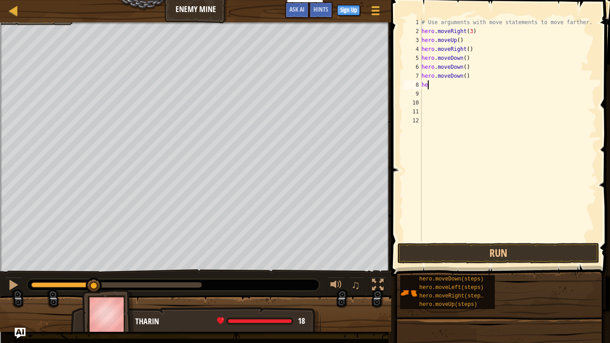
type textarea "h"
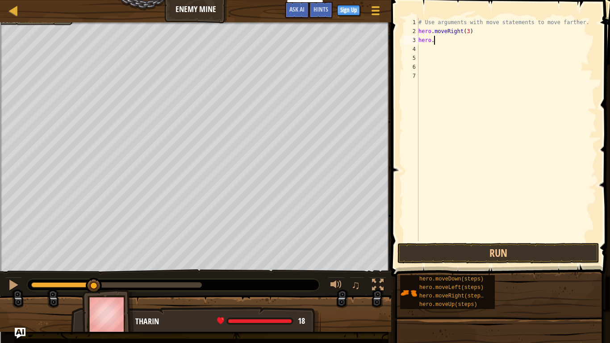
type textarea "h"
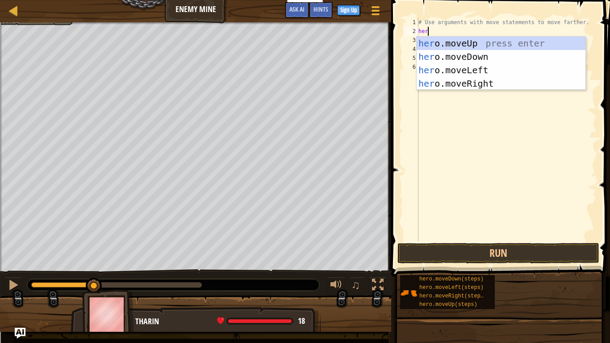
type textarea "hero"
click at [470, 87] on div "hero .moveUp press enter hero .moveDown press enter hero .moveLeft press enter …" at bounding box center [500, 77] width 169 height 80
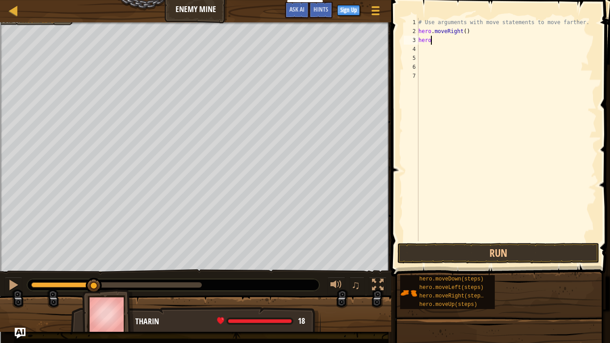
type textarea "hero."
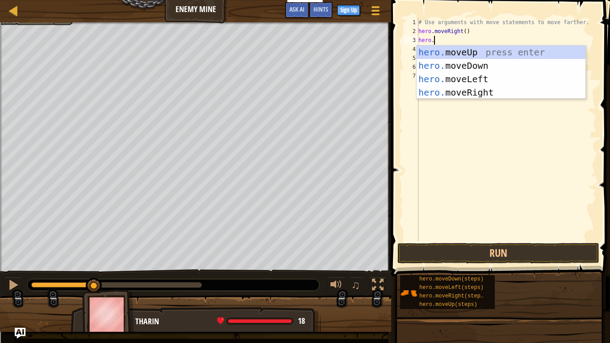
scroll to position [4, 2]
click at [477, 91] on div "hero. moveUp press enter hero. moveDown press enter hero. moveLeft press enter …" at bounding box center [500, 86] width 169 height 80
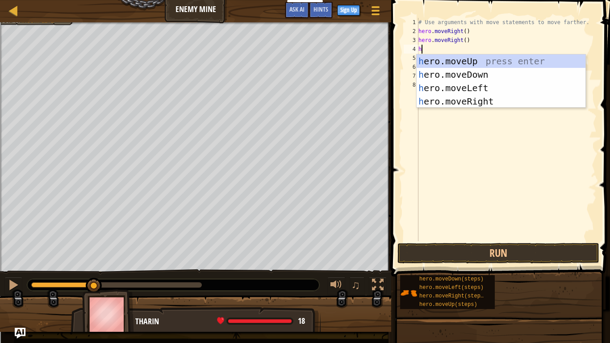
scroll to position [4, 1]
type textarea "hero"
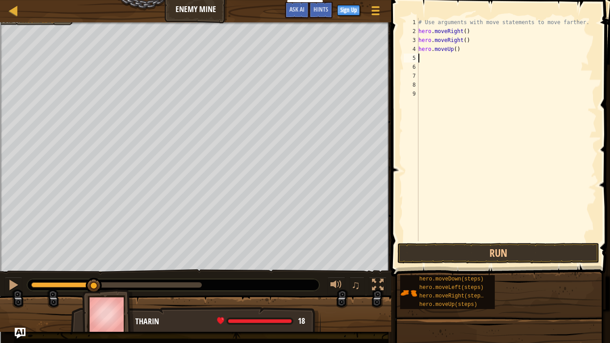
scroll to position [4, 0]
click at [478, 53] on div "# Use arguments with move statements to move farther. hero . moveRight ( ) hero…" at bounding box center [506, 138] width 180 height 241
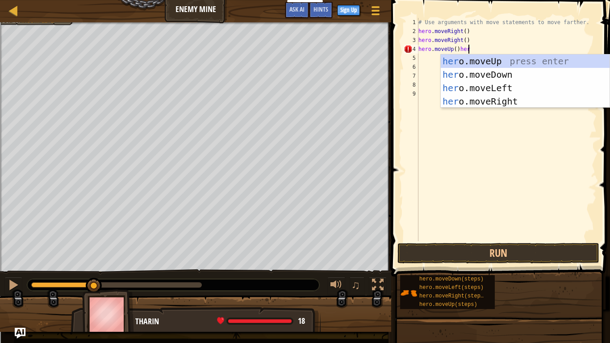
scroll to position [4, 7]
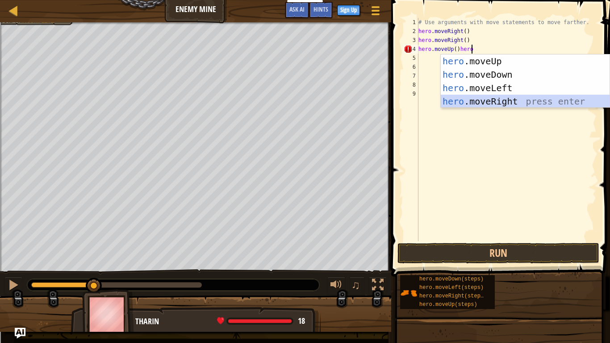
click at [546, 103] on div "hero .moveUp press enter hero .moveDown press enter hero .moveLeft press enter …" at bounding box center [525, 94] width 169 height 80
type textarea "hero.moveUp()hero.moveRight()"
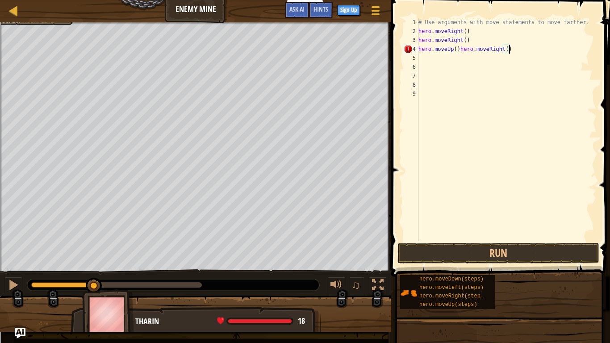
click at [445, 62] on div "# Use arguments with move statements to move farther. hero . moveRight ( ) hero…" at bounding box center [506, 138] width 180 height 241
click at [468, 260] on button "Run" at bounding box center [498, 253] width 202 height 21
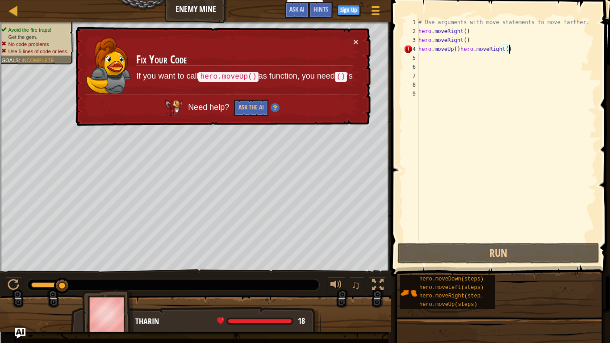
click at [518, 46] on div "# Use arguments with move statements to move farther. hero . moveRight ( ) hero…" at bounding box center [506, 138] width 180 height 241
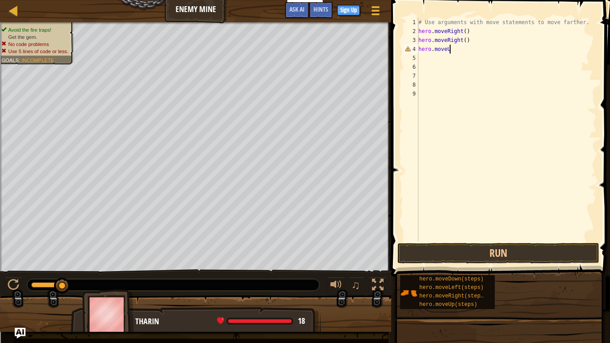
type textarea "hero.moveUp"
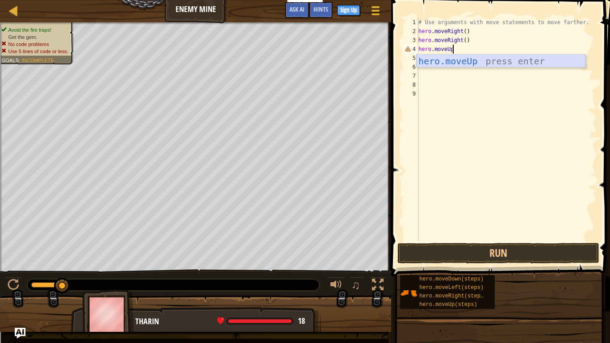
click at [529, 57] on div "hero.moveUp press enter" at bounding box center [500, 74] width 169 height 40
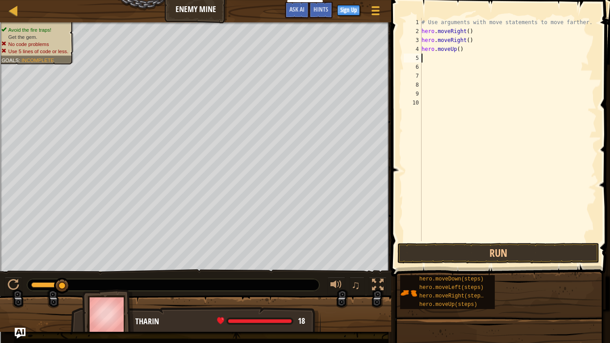
click at [464, 50] on div "# Use arguments with move statements to move farther. hero . moveRight ( ) hero…" at bounding box center [508, 138] width 177 height 241
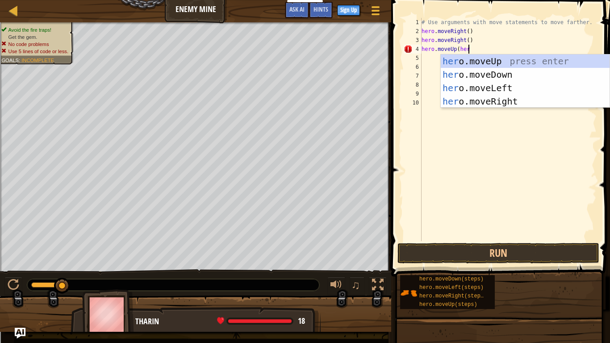
type textarea "hero.moveUp(hero"
click at [489, 100] on div "hero .moveUp press enter hero .moveDown press enter hero .moveLeft press enter …" at bounding box center [525, 94] width 169 height 80
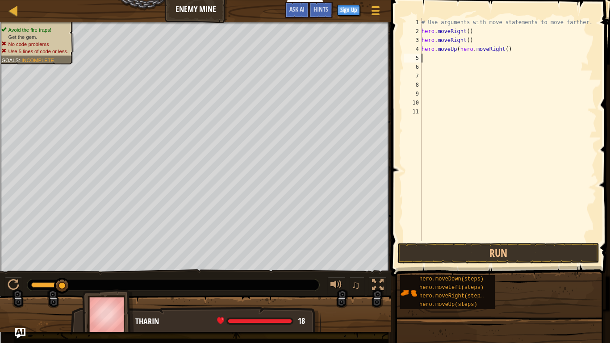
scroll to position [4, 0]
click at [429, 249] on button "Run" at bounding box center [498, 253] width 202 height 21
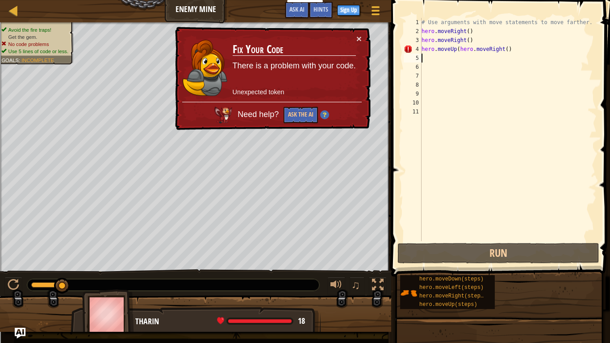
click at [554, 50] on div "# Use arguments with move statements to move farther. hero . moveRight ( ) hero…" at bounding box center [508, 138] width 177 height 241
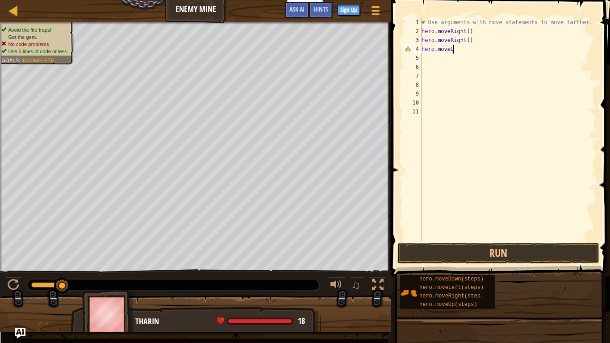
type textarea "hero.moveUp"
click at [476, 245] on button "Run" at bounding box center [498, 253] width 202 height 21
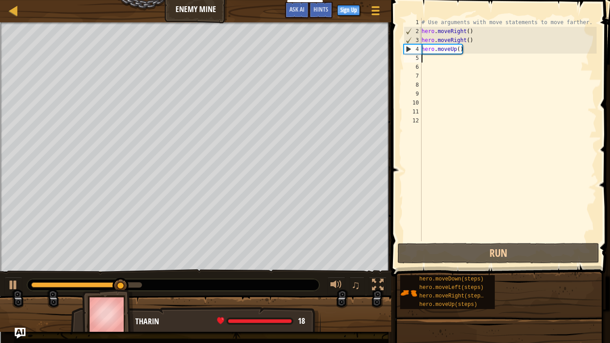
click at [502, 46] on div "# Use arguments with move statements to move farther. hero . moveRight ( ) hero…" at bounding box center [508, 138] width 177 height 241
type textarea "hero.moveUp()"
click at [502, 49] on div "# Use arguments with move statements to move farther. hero . moveRight ( ) hero…" at bounding box center [508, 138] width 177 height 241
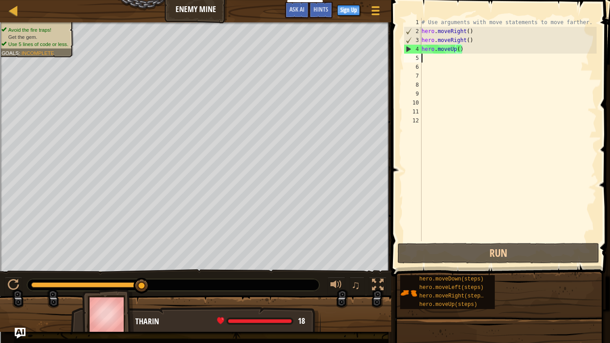
click at [464, 54] on div "# Use arguments with move statements to move farther. hero . moveRight ( ) hero…" at bounding box center [508, 138] width 177 height 241
click at [463, 46] on div "# Use arguments with move statements to move farther. hero . moveRight ( ) hero…" at bounding box center [508, 138] width 177 height 241
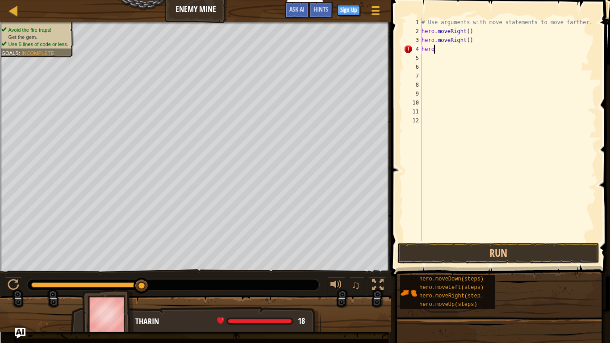
type textarea "hero."
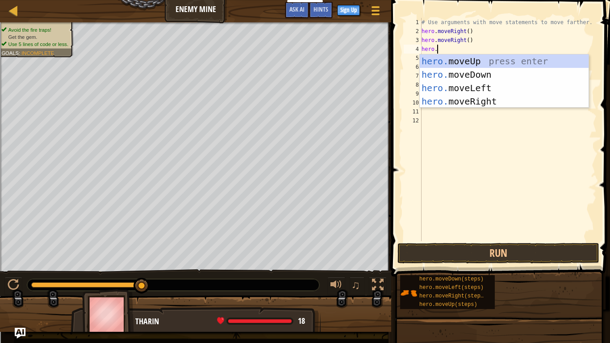
scroll to position [4, 2]
click at [468, 75] on div "hero. moveUp press enter hero. moveDown press enter hero. moveLeft press enter …" at bounding box center [504, 94] width 169 height 80
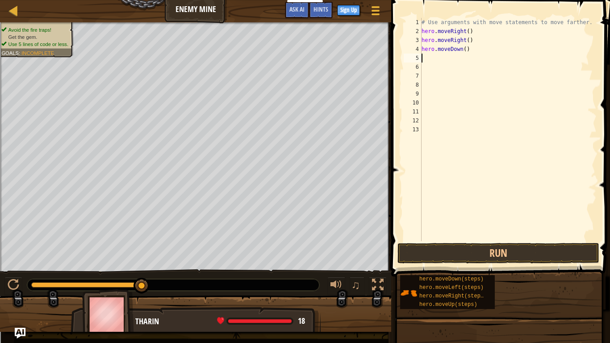
click at [478, 48] on div "# Use arguments with move statements to move farther. hero . moveRight ( ) hero…" at bounding box center [508, 138] width 177 height 241
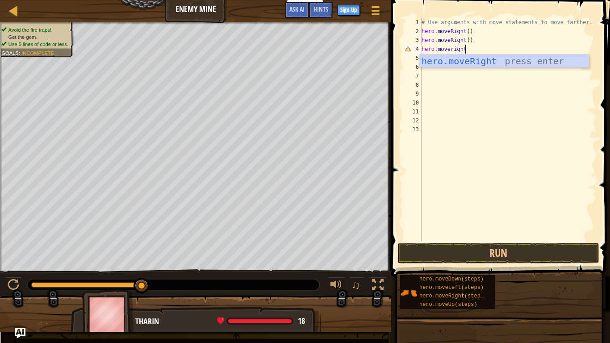
scroll to position [4, 6]
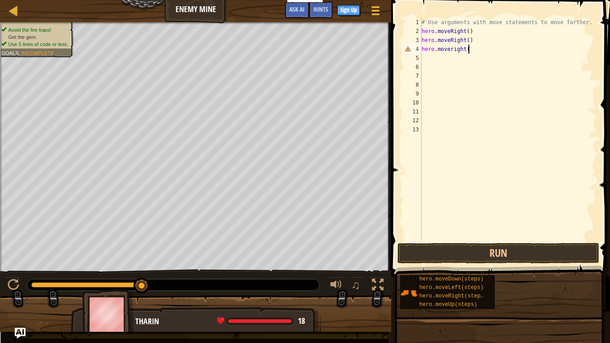
type textarea "hero.moveright()"
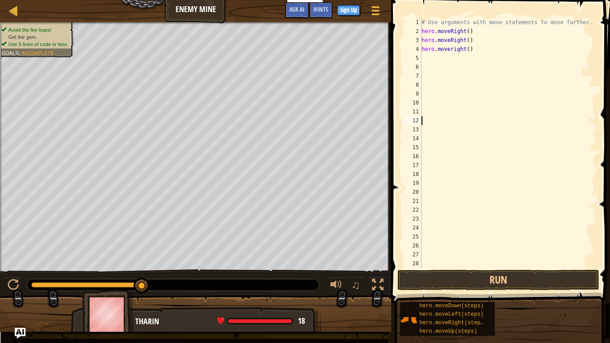
click at [468, 116] on div "# Use arguments with move statements to move farther. hero . moveRight ( ) hero…" at bounding box center [508, 152] width 177 height 268
click at [434, 57] on div "# Use arguments with move statements to move farther. hero . moveRight ( ) hero…" at bounding box center [508, 152] width 177 height 268
click at [524, 267] on button "Run" at bounding box center [498, 280] width 202 height 21
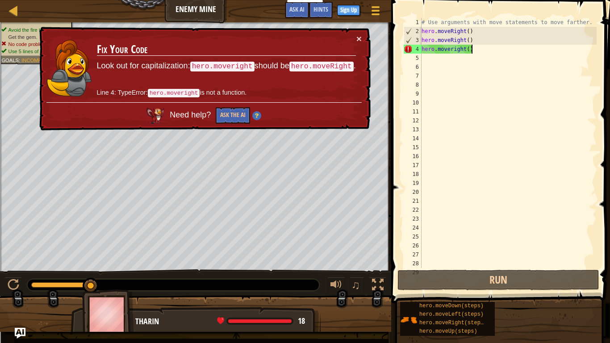
click at [500, 45] on div "# Use arguments with move statements to move farther. hero . moveRight ( ) hero…" at bounding box center [508, 152] width 177 height 268
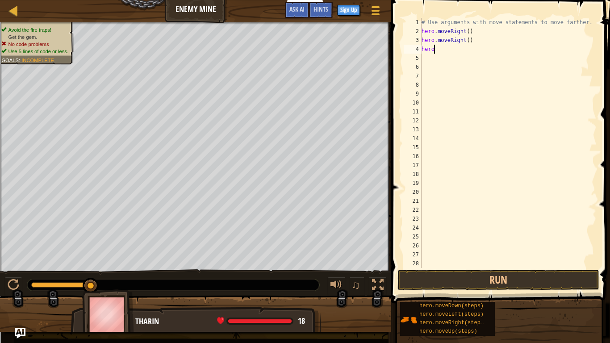
type textarea "hero."
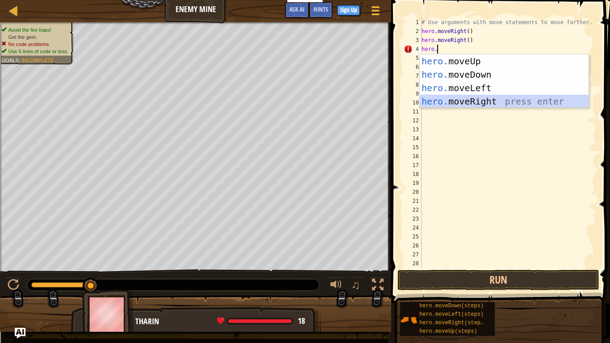
click at [508, 104] on div "hero. moveUp press enter hero. moveDown press enter hero. moveLeft press enter …" at bounding box center [504, 94] width 169 height 80
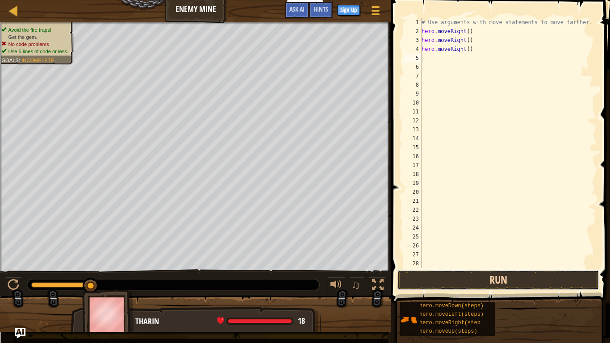
click at [483, 267] on button "Run" at bounding box center [498, 280] width 202 height 21
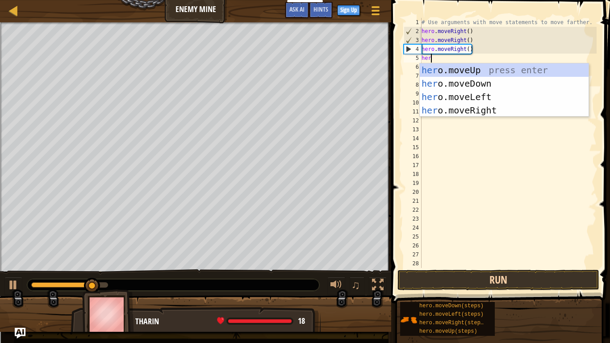
type textarea "hero"
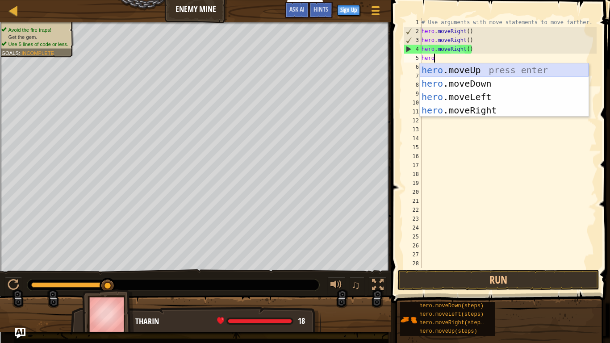
click at [492, 70] on div "hero .moveUp press enter hero .moveDown press enter hero .moveLeft press enter …" at bounding box center [504, 103] width 169 height 80
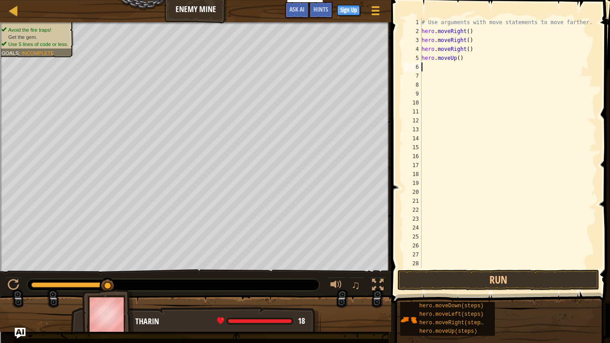
click at [488, 94] on div "# Use arguments with move statements to move farther. hero . moveRight ( ) hero…" at bounding box center [508, 152] width 177 height 268
click at [483, 267] on button "Run" at bounding box center [498, 280] width 202 height 21
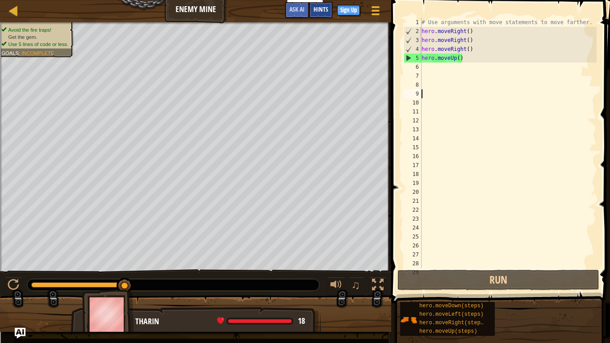
click at [325, 10] on span "Hints" at bounding box center [320, 9] width 15 height 8
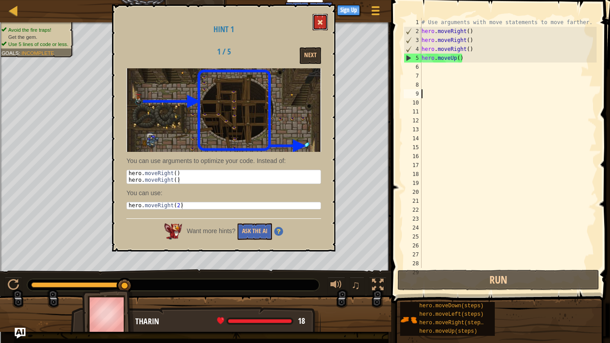
click at [322, 23] on span at bounding box center [320, 22] width 6 height 6
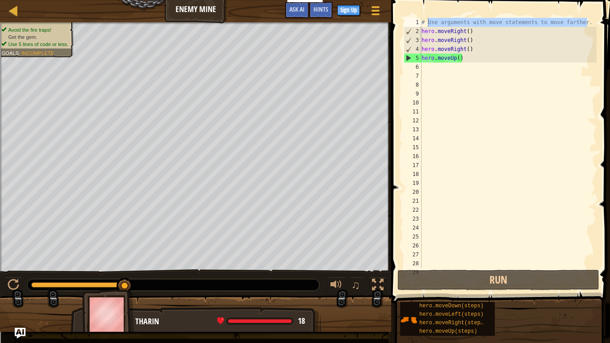
drag, startPoint x: 588, startPoint y: 24, endPoint x: 427, endPoint y: 20, distance: 161.6
click at [427, 20] on div "1 2 3 4 5 6 7 8 9 10 11 12 13 14 15 16 17 18 19 20 21 22 23 24 25 26 27 28 29 #…" at bounding box center [499, 143] width 195 height 250
type textarea "# Use arguments with move statements to move farther."
drag, startPoint x: 589, startPoint y: 24, endPoint x: 416, endPoint y: 22, distance: 172.8
click at [416, 22] on div "# Use arguments with move statements to move farther. 1 2 3 4 5 6 7 8 9 10 11 1…" at bounding box center [499, 143] width 195 height 250
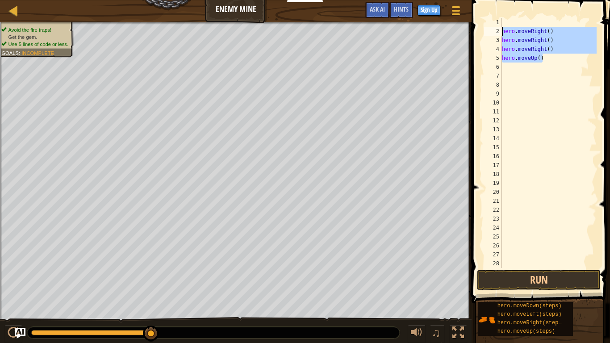
drag, startPoint x: 558, startPoint y: 57, endPoint x: 496, endPoint y: 29, distance: 67.3
click at [496, 29] on div "1 2 3 4 5 6 7 8 9 10 11 12 13 14 15 16 17 18 19 20 21 22 23 24 25 26 27 28 29 h…" at bounding box center [539, 143] width 114 height 250
type textarea "hero.moveRight() hero.moveRight()"
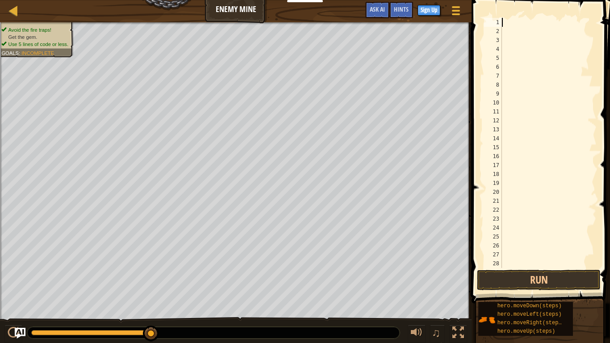
click at [509, 18] on div at bounding box center [548, 152] width 96 height 268
paste textarea "hero.moveUp()"
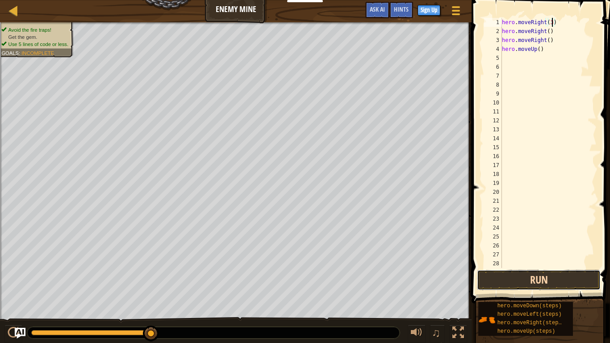
click at [563, 267] on button "Run" at bounding box center [539, 280] width 124 height 21
click at [572, 267] on button "Run" at bounding box center [539, 280] width 124 height 21
type textarea "h"
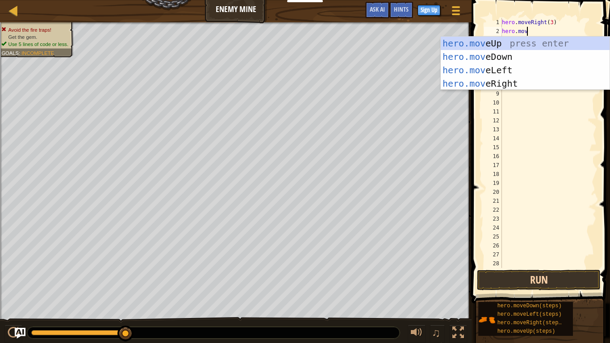
type textarea "hero.move"
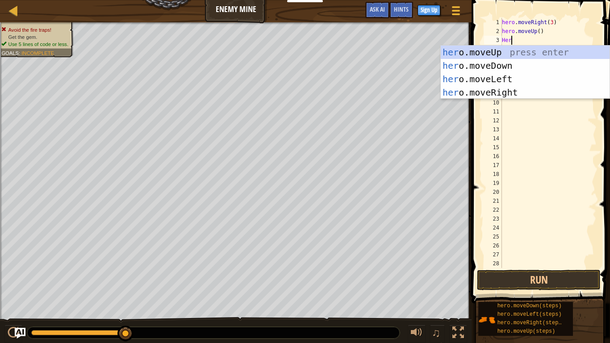
type textarea "Hero"
click at [513, 92] on div "hero .moveUp press enter hero .moveDown press enter hero .moveLeft press enter …" at bounding box center [525, 86] width 169 height 80
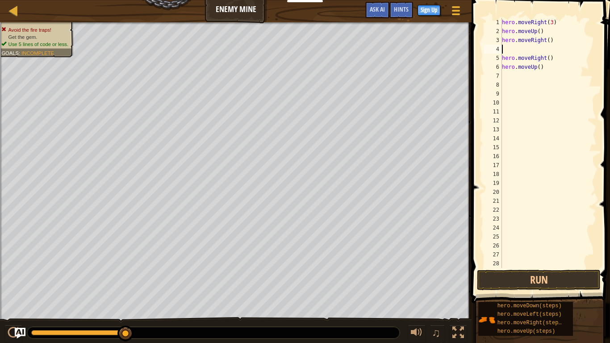
scroll to position [4, 0]
drag, startPoint x: 557, startPoint y: 58, endPoint x: 544, endPoint y: 62, distance: 13.6
click at [544, 62] on div "hero . moveRight ( 3 ) hero . moveUp ( ) hero . moveRight ( ) hero . moveRight …" at bounding box center [548, 152] width 96 height 268
drag, startPoint x: 549, startPoint y: 62, endPoint x: 538, endPoint y: 70, distance: 13.4
click at [538, 70] on div "hero . moveRight ( 3 ) hero . moveUp ( ) hero . moveRight ( ) hero . hero . mov…" at bounding box center [548, 152] width 96 height 268
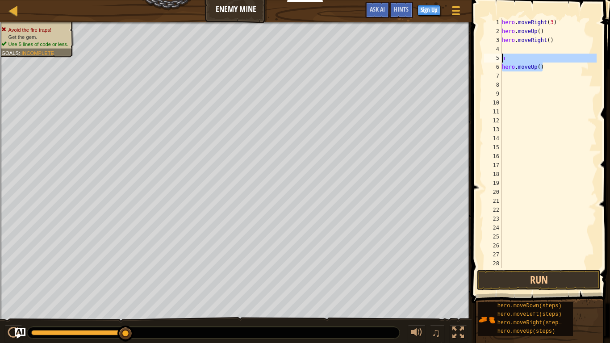
drag, startPoint x: 546, startPoint y: 63, endPoint x: 503, endPoint y: 56, distance: 43.8
click at [503, 56] on div "hero . moveRight ( 3 ) hero . moveUp ( ) hero . moveRight ( ) h hero . moveUp (…" at bounding box center [548, 152] width 96 height 268
type textarea "h hero.moveUp()"
type textarea "hero.moveRight(1)"
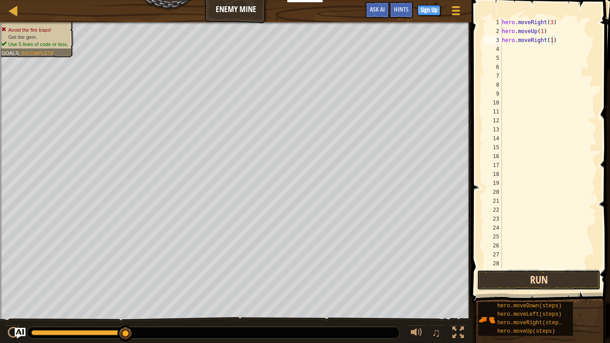
click at [508, 267] on button "Run" at bounding box center [539, 280] width 124 height 21
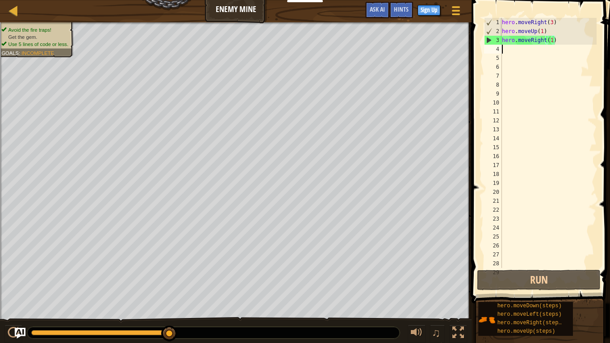
click at [518, 48] on div "hero . moveRight ( 3 ) hero . moveUp ( 1 ) hero . moveRight ( 1 )" at bounding box center [548, 152] width 96 height 268
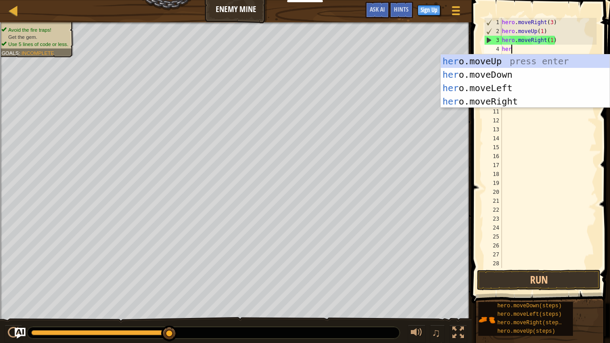
scroll to position [4, 1]
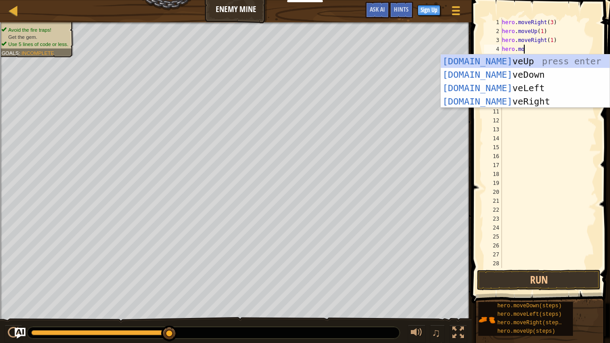
type textarea "hero.move"
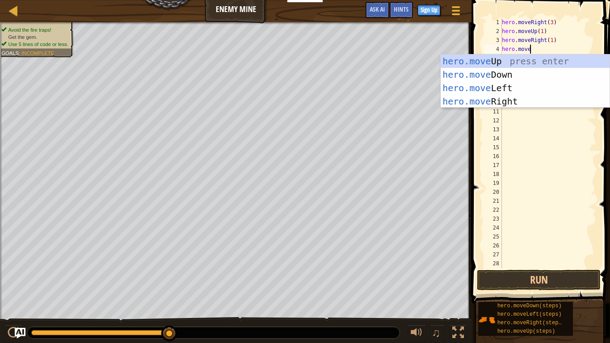
scroll to position [4, 4]
click at [537, 76] on div "hero.move Up press enter hero.move Down press enter hero.move Left press enter …" at bounding box center [525, 94] width 169 height 80
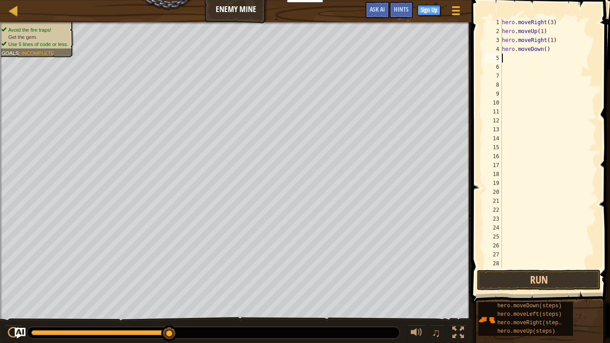
scroll to position [4, 0]
click at [543, 49] on div "hero . moveRight ( 3 ) hero . moveUp ( 1 ) hero . moveRight ( 1 ) hero . moveDo…" at bounding box center [548, 152] width 96 height 268
click at [547, 50] on div "hero . moveRight ( 3 ) hero . moveUp ( 1 ) hero . moveRight ( 1 ) hero . moveDo…" at bounding box center [548, 152] width 96 height 268
type textarea "hero.moveDown(3)"
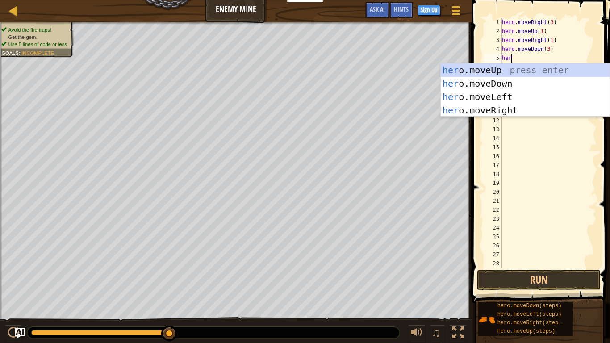
scroll to position [4, 1]
type textarea "hero.m"
click at [536, 112] on div "hero.m oveUp press enter hero.m oveDown press enter hero.m oveLeft press enter …" at bounding box center [525, 103] width 169 height 80
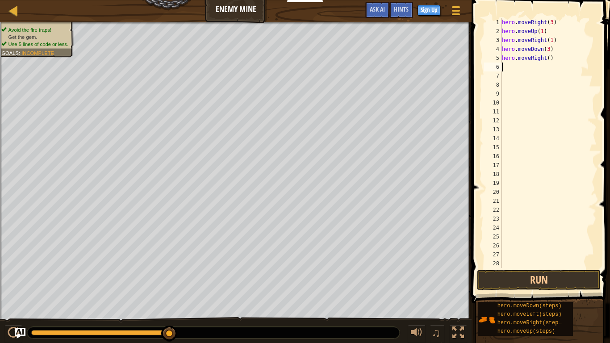
scroll to position [4, 0]
type textarea "hero.moveRight(2)"
click at [563, 267] on button "Run" at bounding box center [539, 280] width 124 height 21
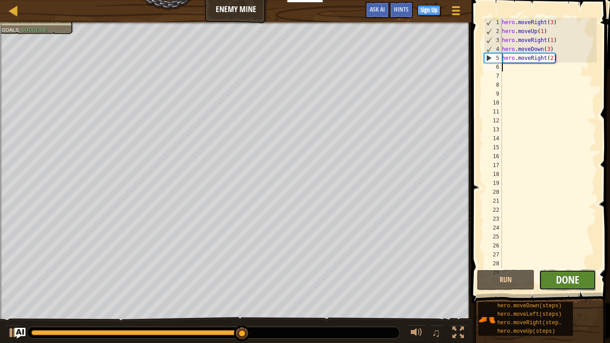
click at [572, 267] on span "Done" at bounding box center [567, 279] width 23 height 14
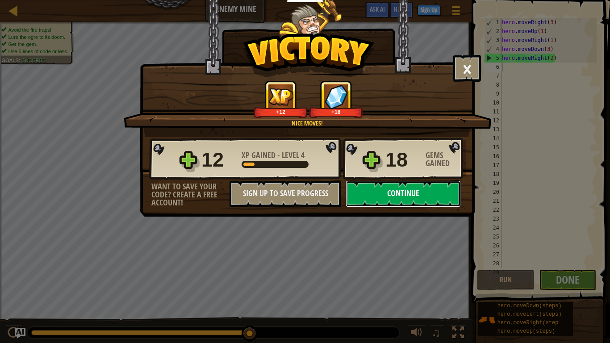
click at [442, 193] on button "Continue" at bounding box center [402, 193] width 115 height 27
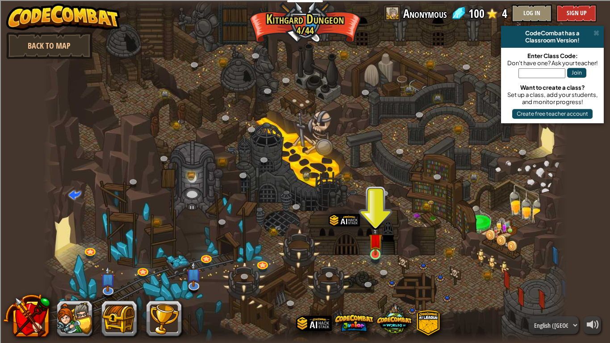
click at [373, 251] on img at bounding box center [375, 240] width 13 height 30
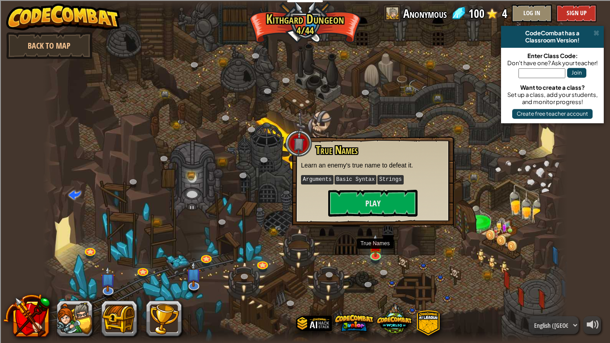
click at [504, 221] on div at bounding box center [305, 171] width 524 height 343
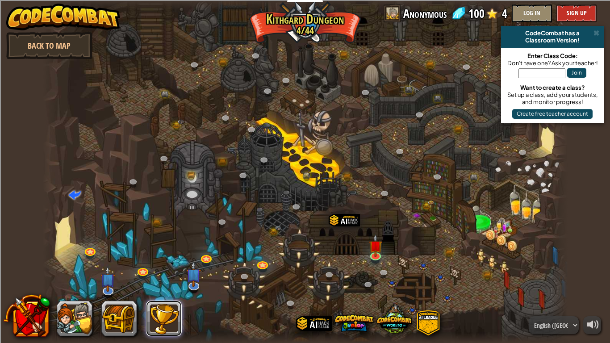
click at [162, 267] on button at bounding box center [164, 318] width 36 height 36
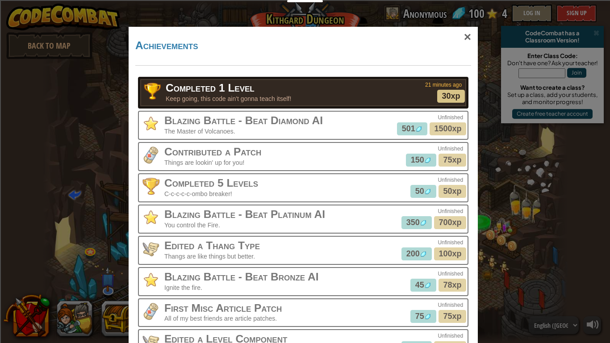
click at [446, 125] on span "1500xp" at bounding box center [447, 128] width 27 height 9
click at [443, 132] on span "1500xp" at bounding box center [447, 128] width 27 height 9
click at [446, 128] on span "1500xp" at bounding box center [447, 128] width 27 height 9
click at [444, 222] on span "700xp" at bounding box center [449, 222] width 23 height 9
click at [447, 222] on span "700xp" at bounding box center [449, 222] width 23 height 9
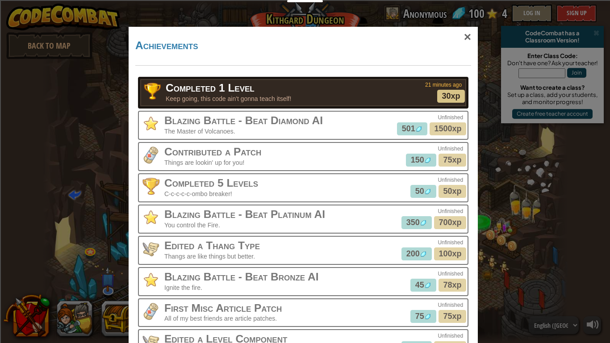
click at [403, 217] on span "350" at bounding box center [416, 222] width 30 height 13
click at [417, 224] on span "350" at bounding box center [412, 222] width 13 height 9
click at [465, 36] on div "×" at bounding box center [467, 37] width 21 height 26
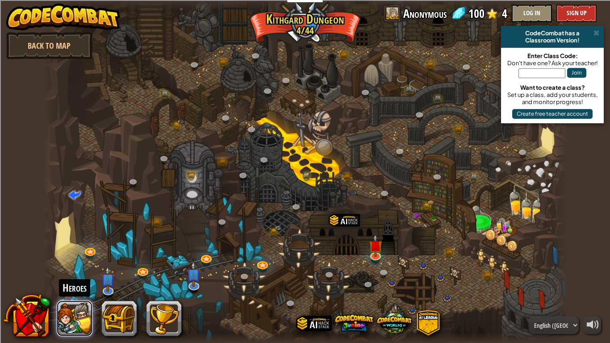
click at [79, 267] on button at bounding box center [75, 318] width 36 height 36
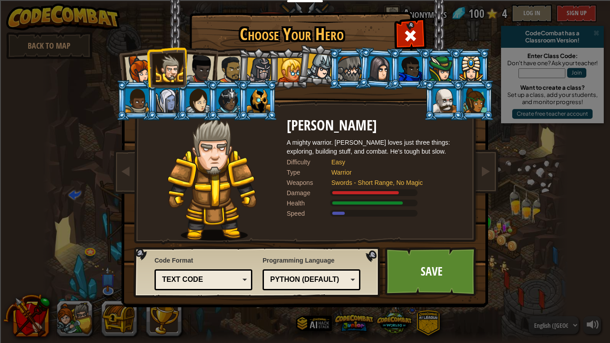
click at [165, 100] on div at bounding box center [167, 100] width 23 height 24
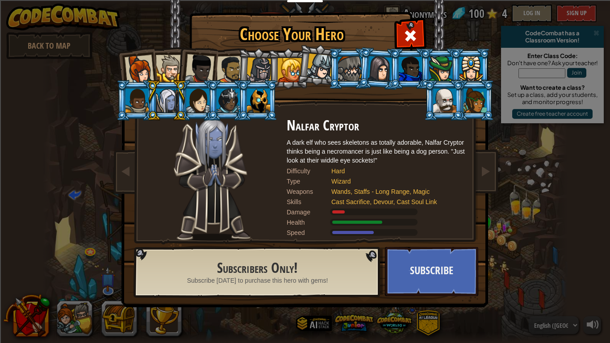
click at [268, 100] on div at bounding box center [258, 100] width 23 height 24
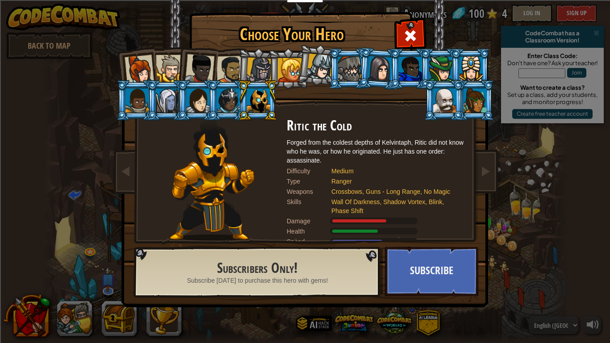
click at [229, 73] on div at bounding box center [230, 70] width 28 height 28
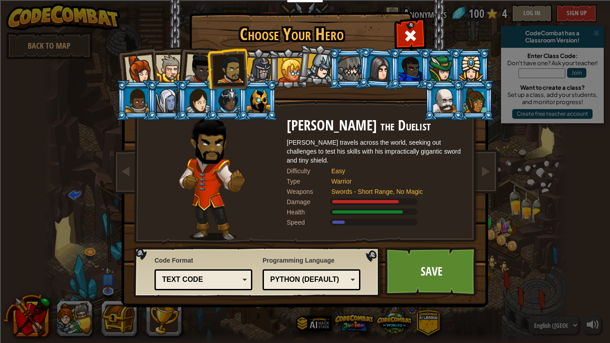
click at [269, 109] on div at bounding box center [258, 100] width 23 height 24
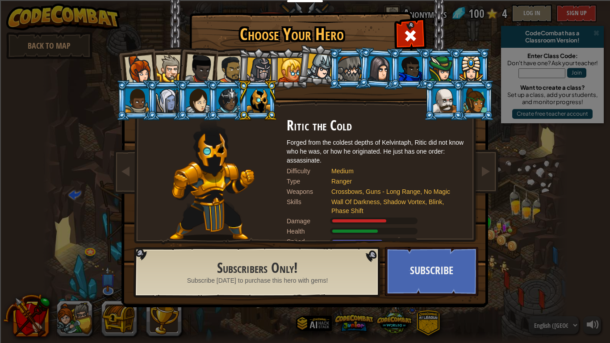
click at [233, 71] on div at bounding box center [230, 70] width 28 height 28
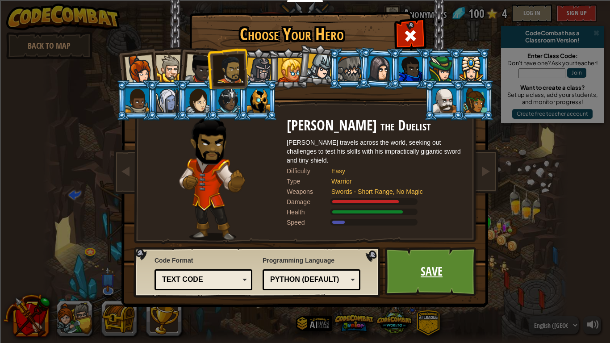
click at [447, 267] on link "Save" at bounding box center [431, 271] width 93 height 49
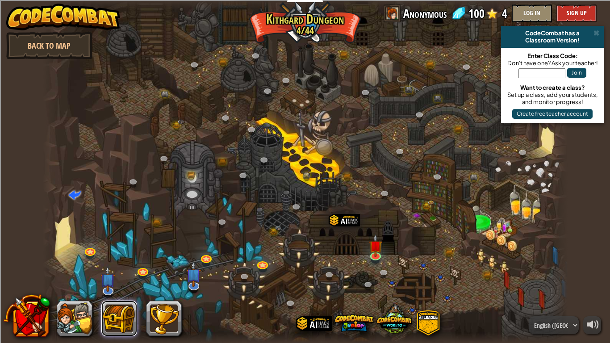
click at [125, 267] on button at bounding box center [119, 318] width 36 height 36
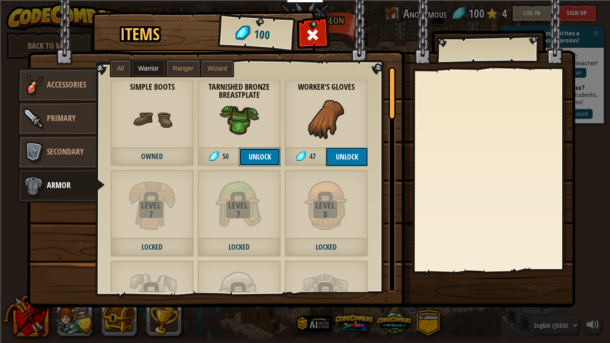
click at [260, 166] on button "Unlock" at bounding box center [260, 157] width 42 height 18
click at [394, 50] on img at bounding box center [301, 145] width 548 height 324
click at [313, 40] on span at bounding box center [313, 35] width 14 height 14
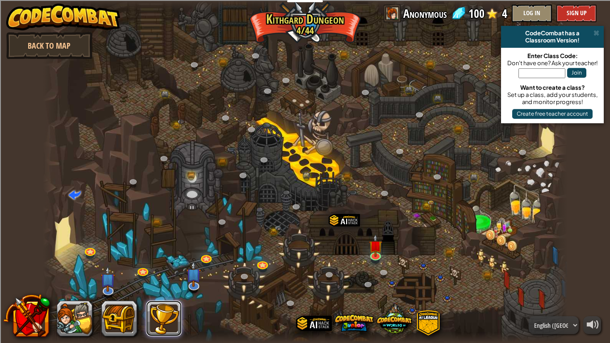
click at [168, 267] on button at bounding box center [164, 318] width 36 height 36
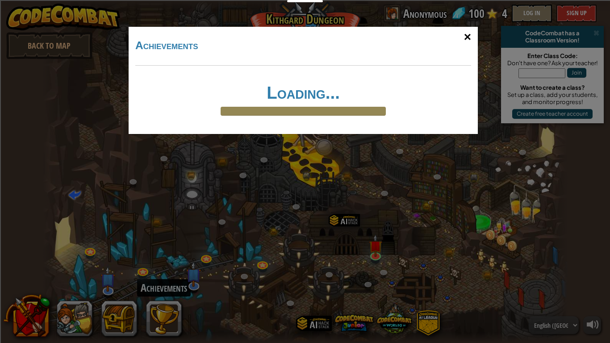
click at [470, 31] on div "×" at bounding box center [467, 37] width 21 height 26
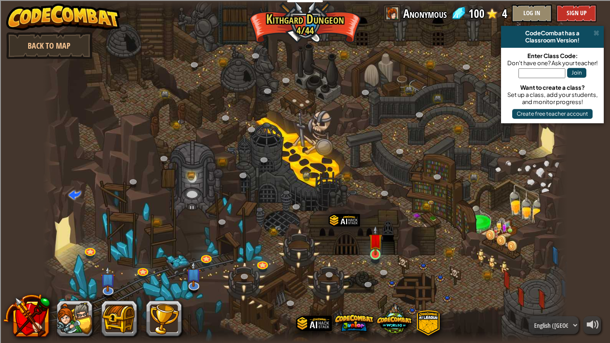
click at [373, 252] on img at bounding box center [375, 240] width 13 height 30
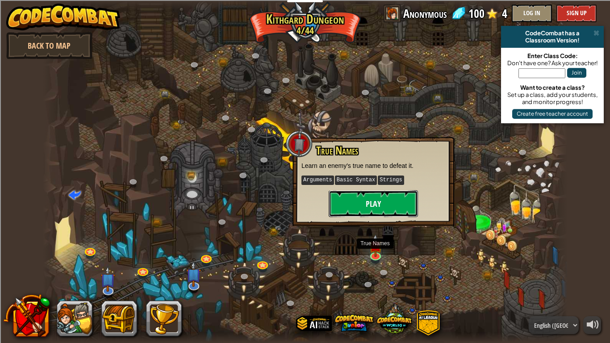
click at [396, 204] on button "Play" at bounding box center [373, 203] width 89 height 27
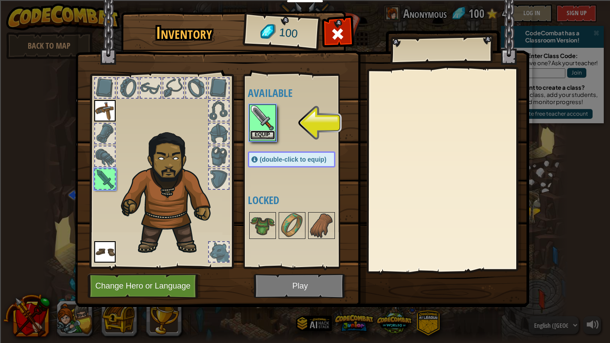
click at [260, 136] on button "Equip" at bounding box center [262, 134] width 25 height 9
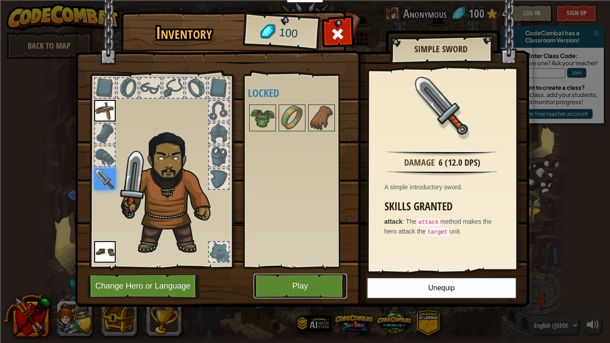
click at [332, 267] on button "Play" at bounding box center [300, 286] width 93 height 25
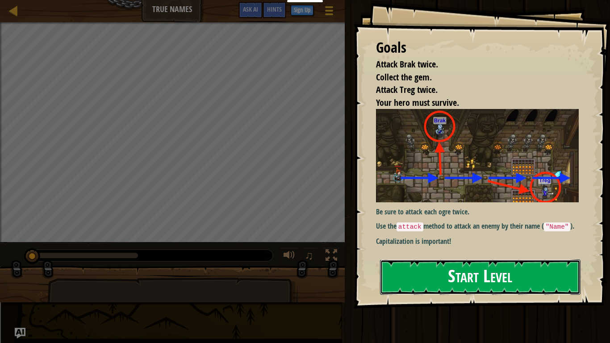
click at [506, 259] on button "Start Level" at bounding box center [480, 276] width 200 height 35
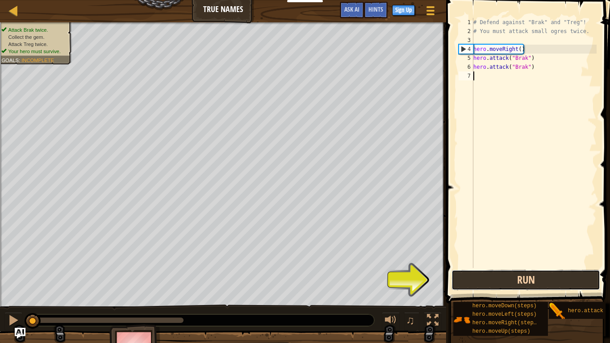
click at [534, 267] on button "Run" at bounding box center [525, 280] width 149 height 21
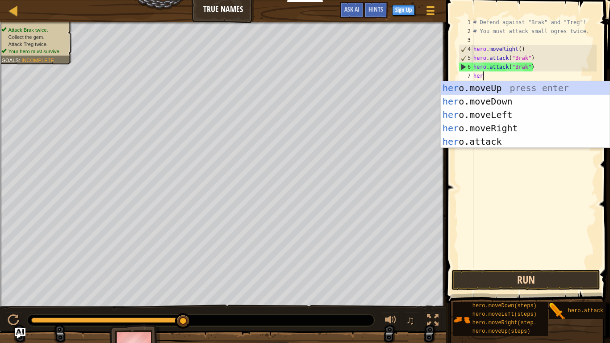
scroll to position [4, 1]
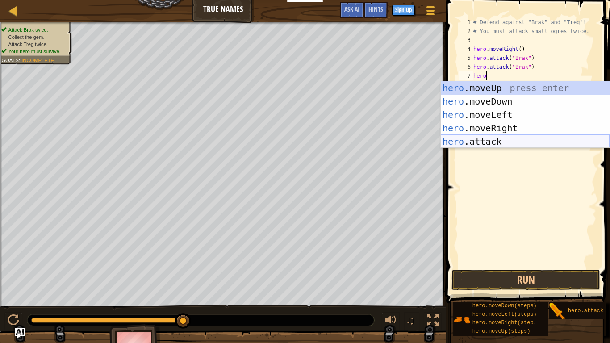
click at [490, 142] on div "hero .moveUp press enter hero .moveDown press enter hero .moveLeft press enter …" at bounding box center [525, 128] width 169 height 94
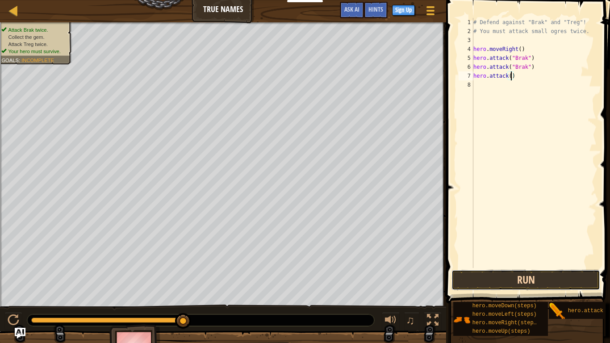
click at [579, 267] on button "Run" at bounding box center [525, 280] width 149 height 21
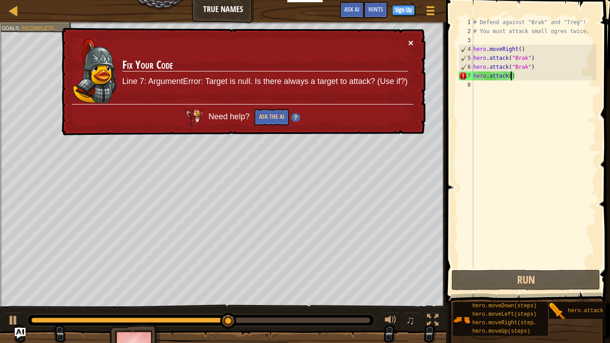
click at [408, 42] on button "×" at bounding box center [410, 42] width 5 height 9
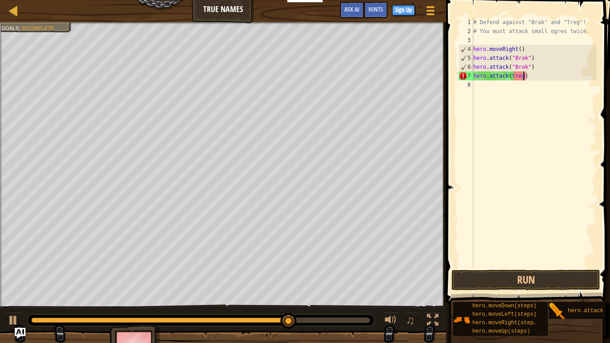
scroll to position [4, 7]
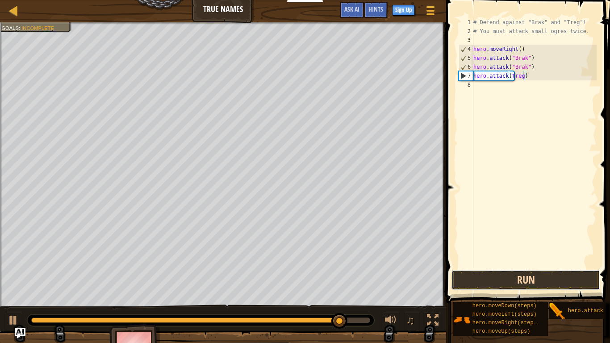
click at [512, 267] on button "Run" at bounding box center [525, 280] width 149 height 21
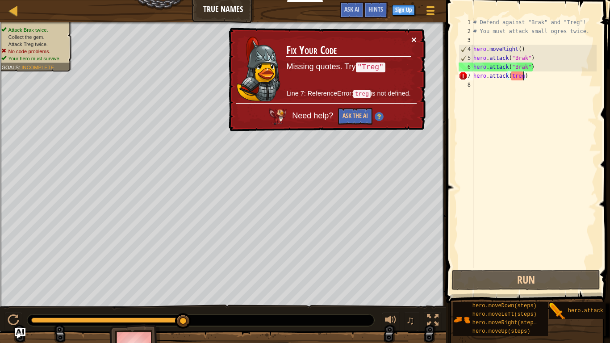
click at [416, 35] on button "×" at bounding box center [413, 39] width 5 height 9
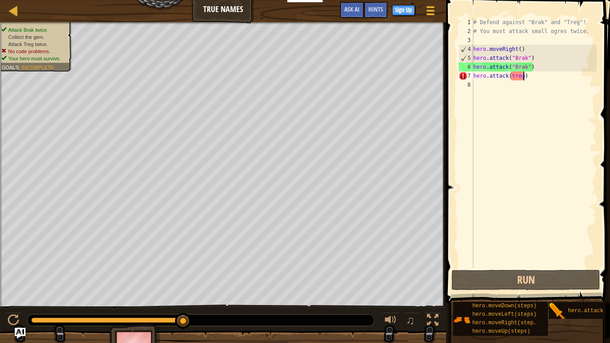
click at [194, 4] on div "Map True Names Game Menu Done Sign Up Hints Ask AI" at bounding box center [223, 11] width 446 height 22
click at [199, 6] on div "Map True Names Game Menu Done Sign Up Hints Ask AI" at bounding box center [223, 11] width 446 height 22
click at [240, 13] on div "Map True Names Game Menu Done Sign Up Hints Ask AI" at bounding box center [223, 11] width 446 height 22
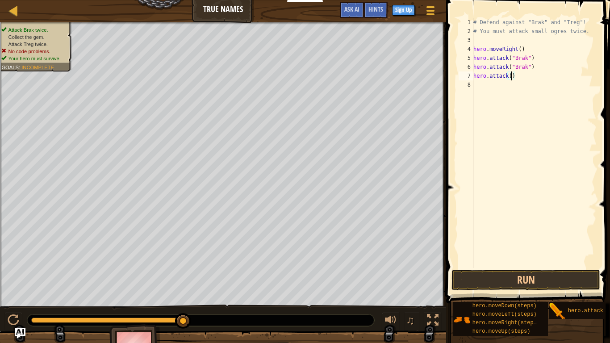
scroll to position [4, 5]
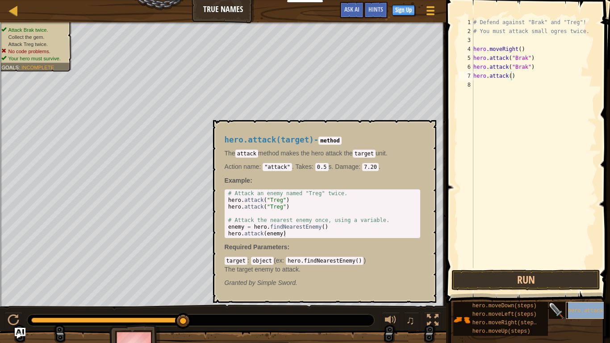
click at [589, 267] on div "hero.attack(target)" at bounding box center [601, 310] width 71 height 17
click at [429, 130] on button "×" at bounding box center [425, 130] width 7 height 12
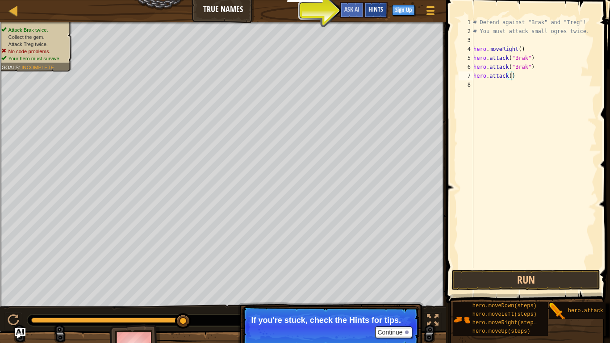
click at [370, 16] on div "Hints" at bounding box center [376, 10] width 24 height 17
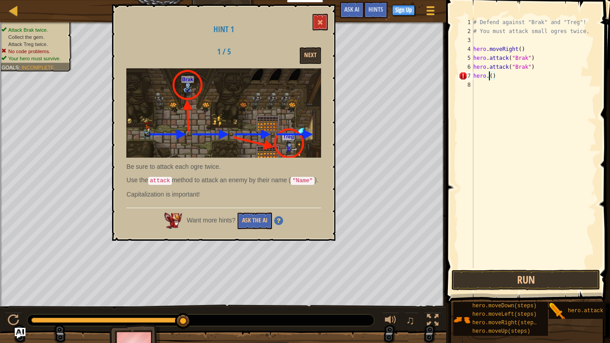
scroll to position [4, 2]
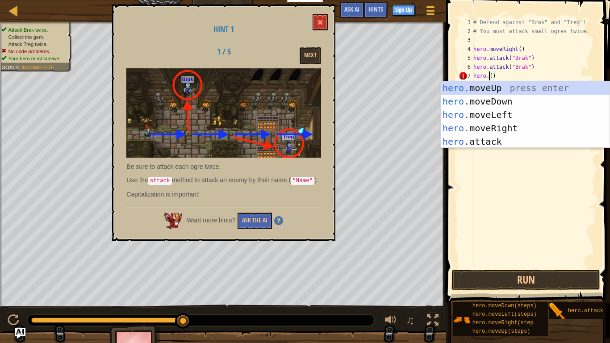
click at [519, 75] on div "# Defend against "Brak" and "Treg"! # You must attack small ogres twice. hero .…" at bounding box center [533, 152] width 125 height 268
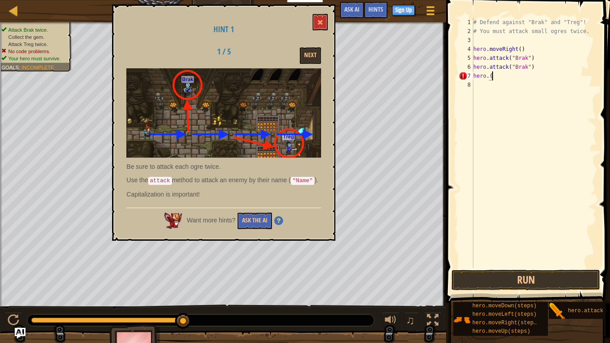
scroll to position [4, 2]
type textarea "hero."
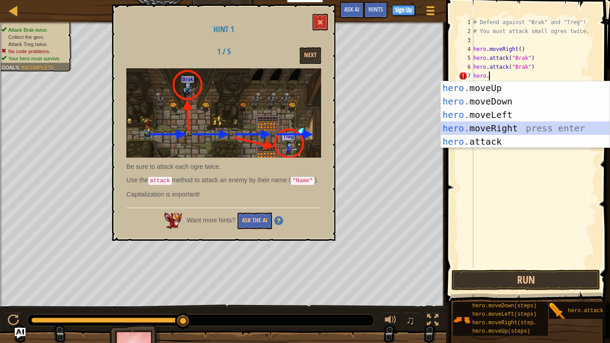
click at [512, 125] on div "hero. moveUp press enter hero. moveDown press enter hero. moveLeft press enter …" at bounding box center [525, 128] width 169 height 94
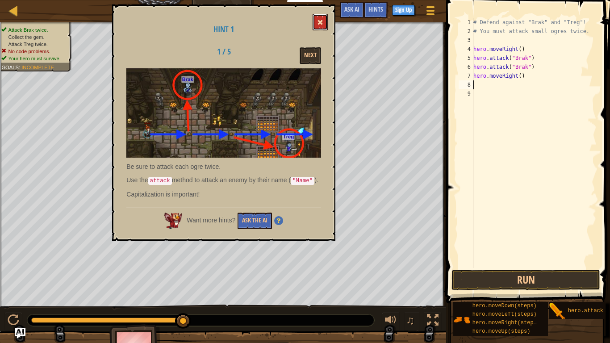
click at [319, 21] on span at bounding box center [320, 22] width 6 height 6
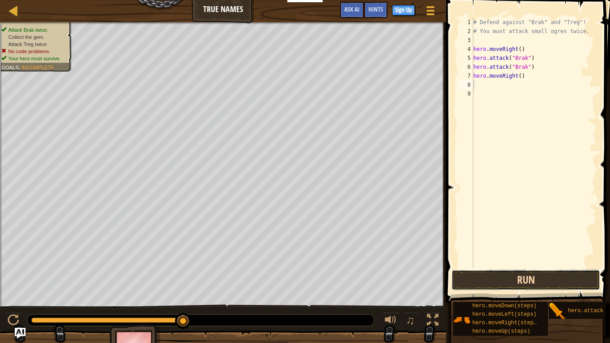
click at [476, 267] on button "Run" at bounding box center [525, 280] width 149 height 21
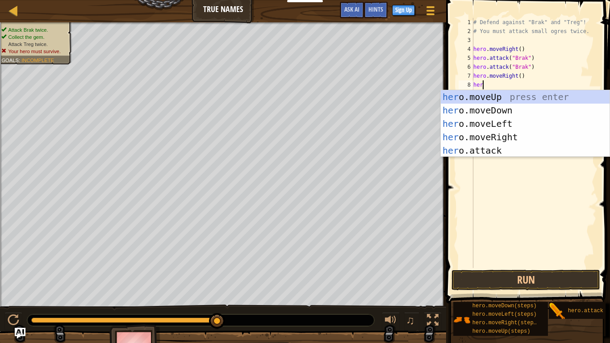
scroll to position [4, 1]
click at [508, 151] on div "hero .moveUp press enter hero .moveDown press enter hero .moveLeft press enter …" at bounding box center [525, 137] width 169 height 94
click at [509, 153] on div "hero. moveUp press enter hero. moveDown press enter hero. moveLeft press enter …" at bounding box center [525, 137] width 169 height 94
click at [538, 151] on div "hero. moveUp press enter hero. moveDown press enter hero. moveLeft press enter …" at bounding box center [525, 137] width 169 height 94
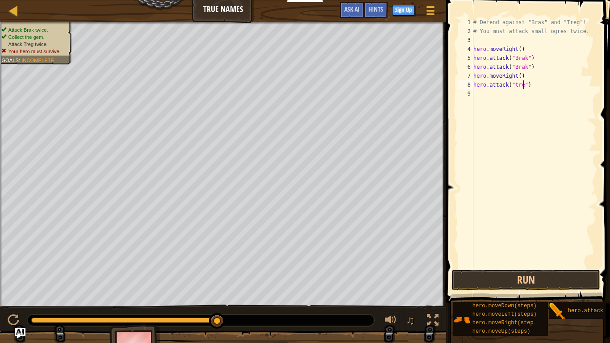
type textarea "hero.attack("treg")"
click at [518, 101] on div "# Defend against "Brak" and "Treg"! # You must attack small ogres twice. hero .…" at bounding box center [533, 152] width 125 height 268
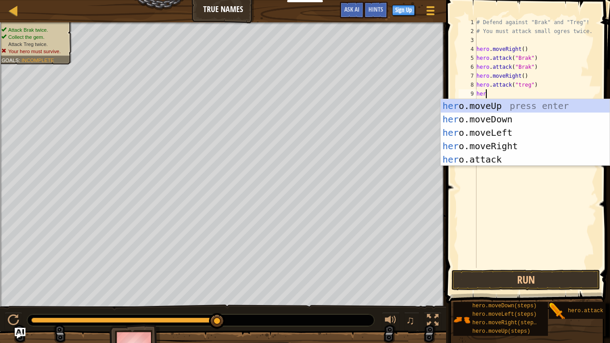
scroll to position [4, 1]
click at [501, 156] on div "hero .moveUp press enter hero .moveDown press enter hero .moveLeft press enter …" at bounding box center [525, 146] width 169 height 94
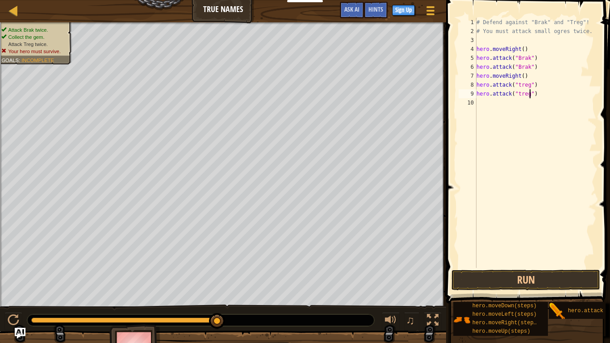
scroll to position [4, 8]
click at [504, 267] on button "Run" at bounding box center [525, 280] width 149 height 21
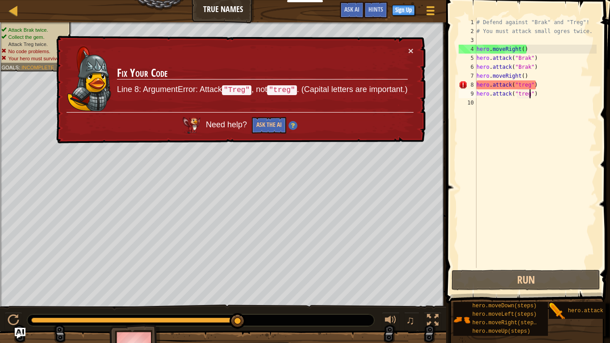
click at [520, 83] on div "# Defend against "Brak" and "Treg"! # You must attack small ogres twice. hero .…" at bounding box center [535, 152] width 122 height 268
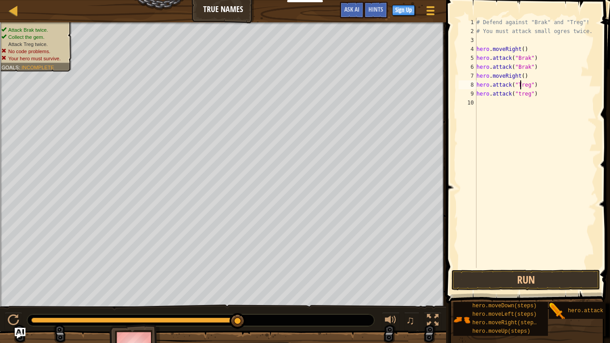
scroll to position [4, 6]
click at [521, 96] on div "# Defend against "Brak" and "Treg"! # You must attack small ogres twice. hero .…" at bounding box center [535, 152] width 122 height 268
type textarea "hero.attack("Treg")"
click at [497, 267] on button "Run" at bounding box center [525, 280] width 149 height 21
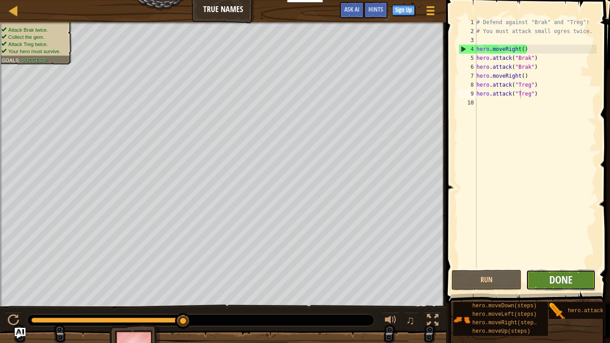
click at [562, 267] on span "Done" at bounding box center [560, 279] width 23 height 14
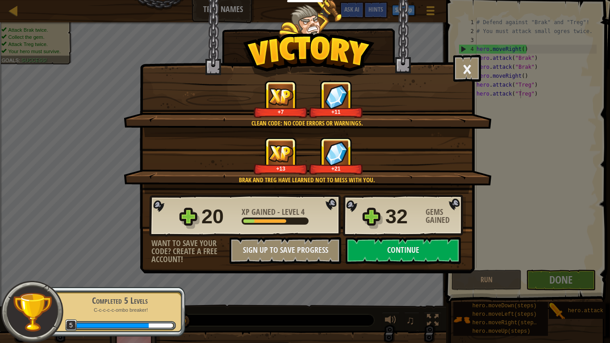
click at [405, 267] on div "× When an enemy speaks its true name, the task is easy. How fun was this level?…" at bounding box center [307, 136] width 335 height 273
click at [411, 255] on button "Continue" at bounding box center [402, 250] width 115 height 27
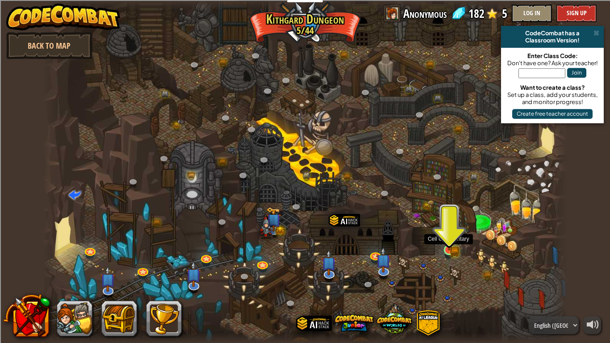
click at [452, 246] on img at bounding box center [448, 235] width 13 height 29
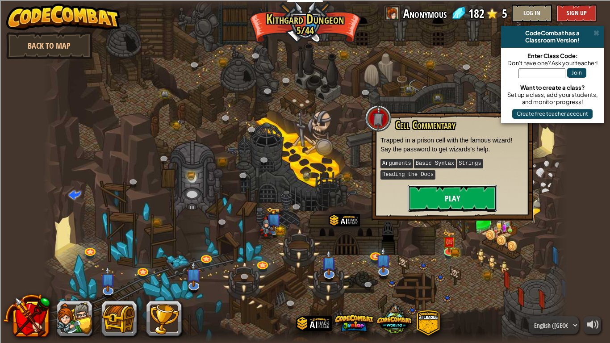
click at [470, 191] on button "Play" at bounding box center [452, 198] width 89 height 27
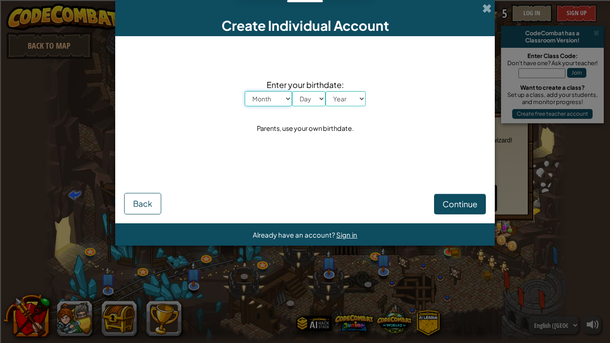
click at [261, 98] on select "Month January February March April May June July August September October Novem…" at bounding box center [268, 98] width 47 height 15
select select "6"
click at [245, 91] on select "Month January February March April May June July August September October Novem…" at bounding box center [268, 98] width 47 height 15
click at [312, 99] on select "Day 1 2 3 4 5 6 7 8 9 10 11 12 13 14 15 16 17 18 19 20 21 22 23 24 25 26 27 28 …" at bounding box center [308, 98] width 33 height 15
select select "2"
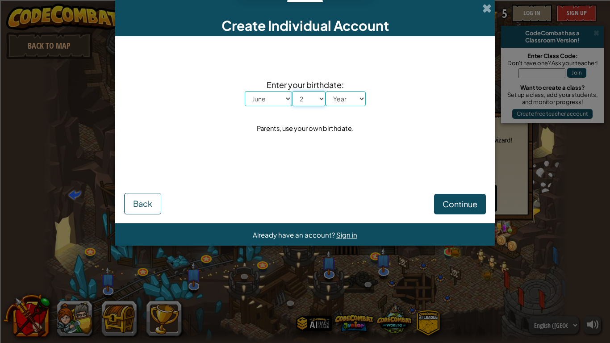
click at [292, 91] on select "Day 1 2 3 4 5 6 7 8 9 10 11 12 13 14 15 16 17 18 19 20 21 22 23 24 25 26 27 28 …" at bounding box center [308, 98] width 33 height 15
click at [351, 94] on select "Year [DATE] 2024 2023 2022 2021 2020 2019 2018 2017 2016 2015 2014 2013 2012 20…" at bounding box center [345, 98] width 40 height 15
click at [146, 214] on button "Back" at bounding box center [142, 203] width 37 height 21
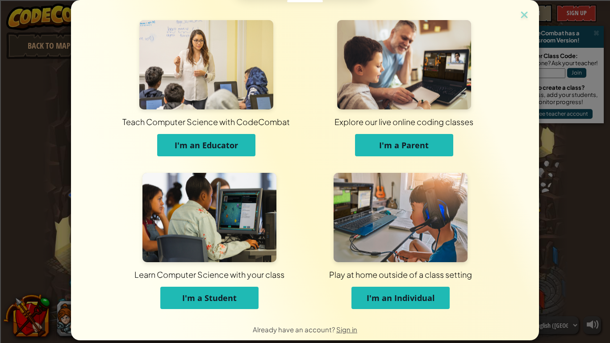
scroll to position [11, 0]
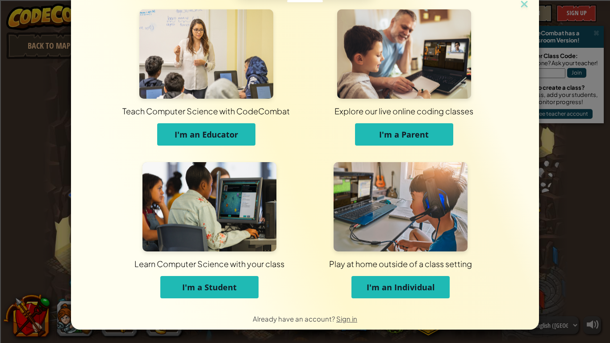
click at [232, 267] on button "I'm a Student" at bounding box center [209, 287] width 98 height 22
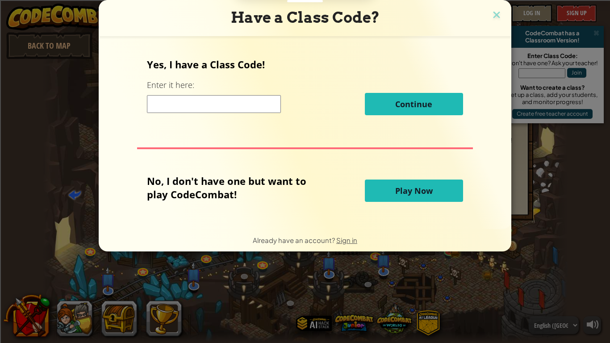
scroll to position [0, 0]
